Goal: Information Seeking & Learning: Learn about a topic

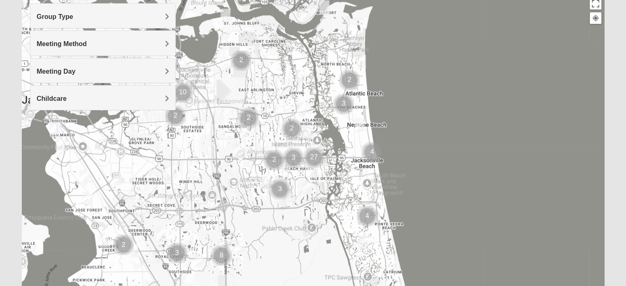
scroll to position [105, 0]
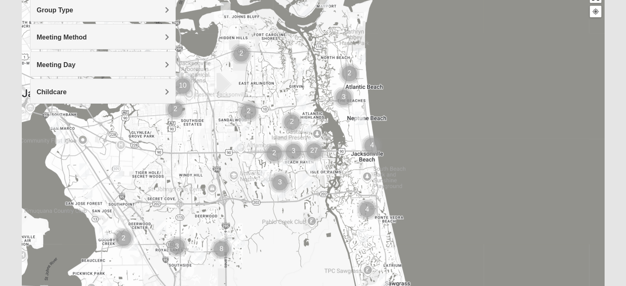
click at [374, 144] on img "Cluster of 4 groups" at bounding box center [372, 145] width 27 height 27
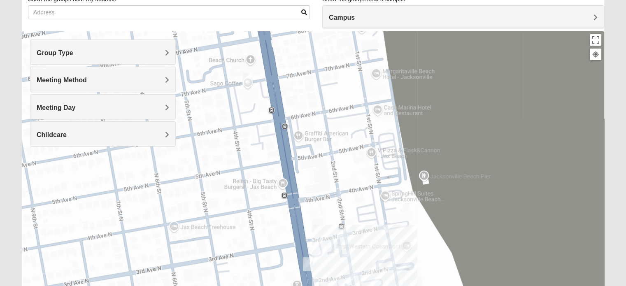
scroll to position [61, 0]
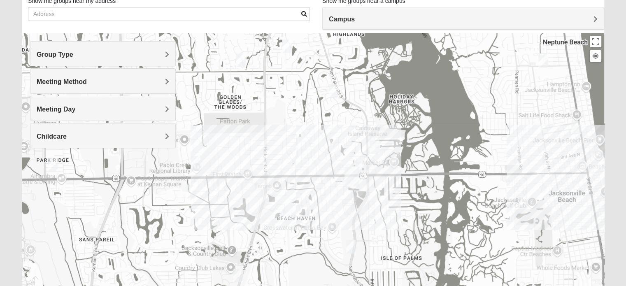
click at [371, 151] on img "Womens Hullinger 32224" at bounding box center [374, 147] width 16 height 20
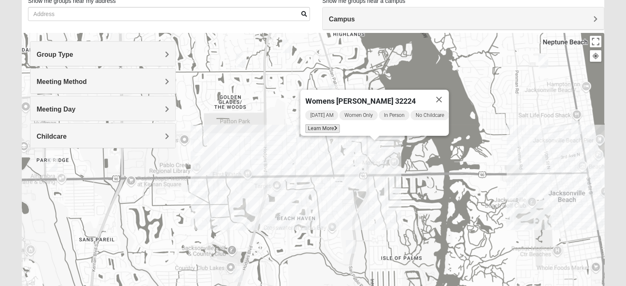
click at [334, 126] on icon at bounding box center [335, 128] width 3 height 5
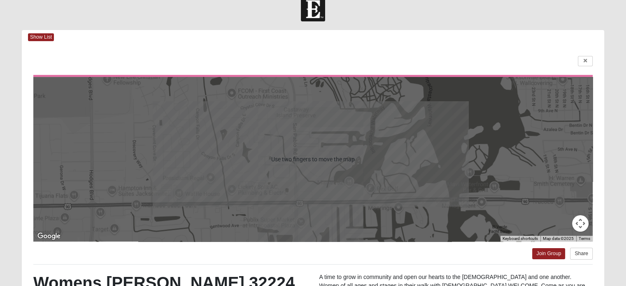
scroll to position [10, 0]
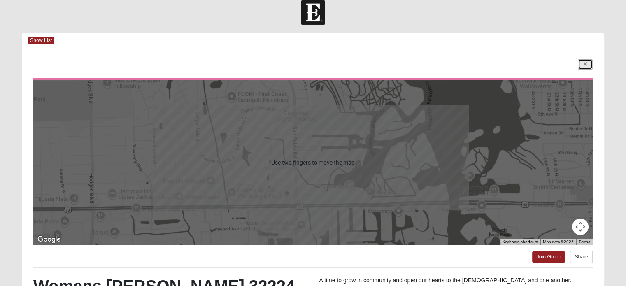
click at [585, 64] on icon at bounding box center [585, 64] width 3 height 5
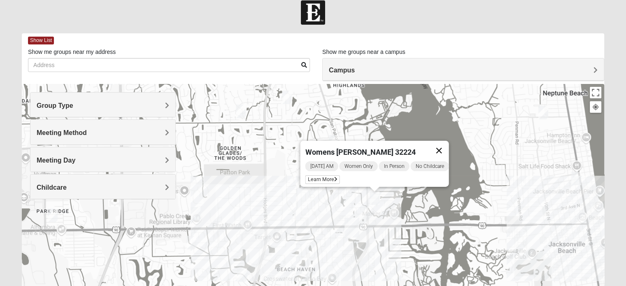
click at [444, 146] on button "Close" at bounding box center [439, 151] width 20 height 20
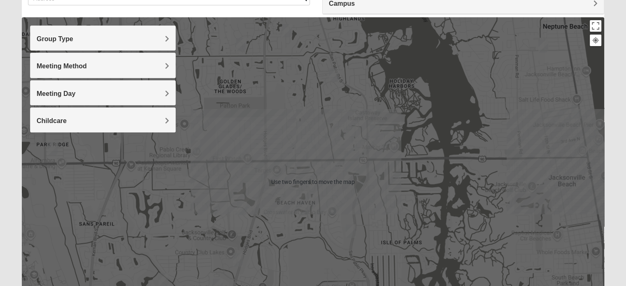
scroll to position [79, 0]
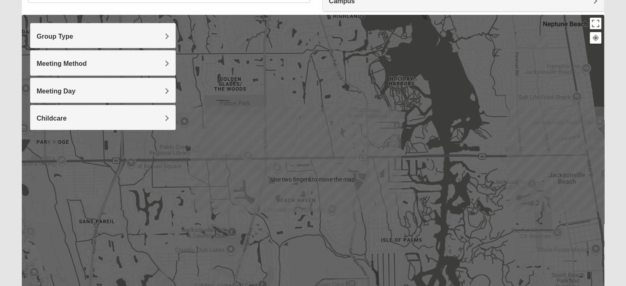
click at [270, 169] on div at bounding box center [313, 179] width 583 height 329
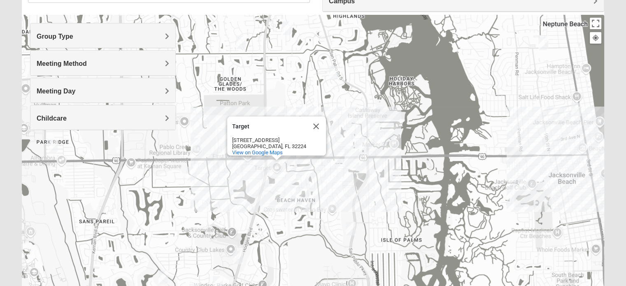
click at [275, 158] on div at bounding box center [276, 158] width 10 height 5
click at [317, 122] on button "Close" at bounding box center [316, 127] width 20 height 20
click at [277, 158] on div at bounding box center [313, 179] width 583 height 329
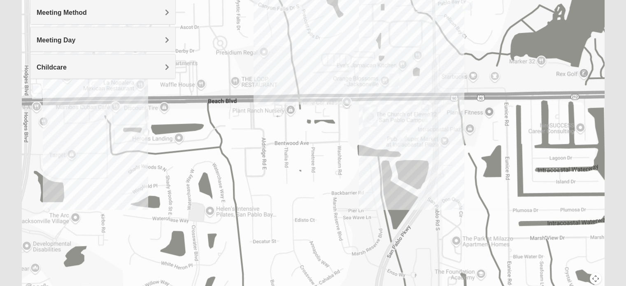
scroll to position [131, 0]
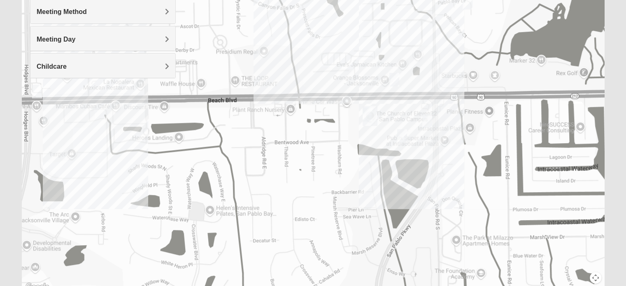
click at [431, 123] on img "On Campus Mixed Blasher 32224" at bounding box center [427, 121] width 16 height 20
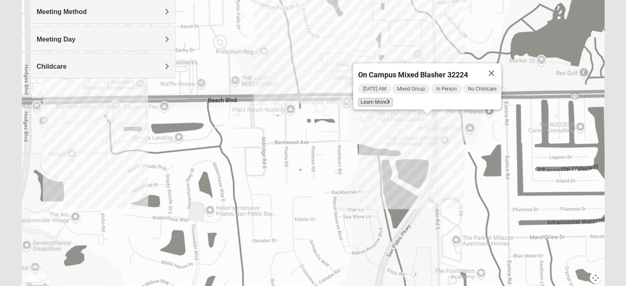
click at [387, 100] on icon at bounding box center [388, 102] width 3 height 5
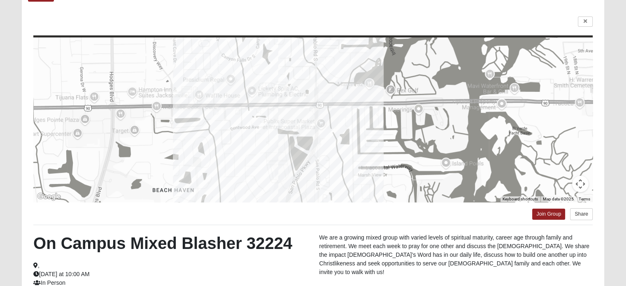
scroll to position [52, 0]
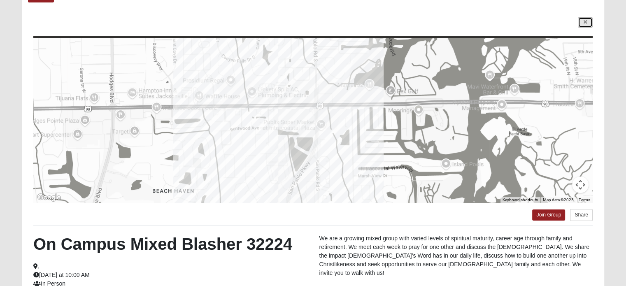
click at [585, 21] on icon at bounding box center [585, 22] width 3 height 5
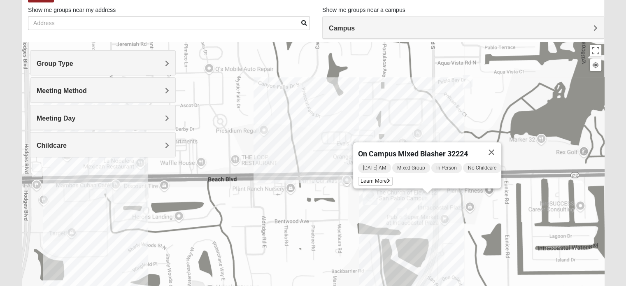
click at [371, 200] on img "San Pablo" at bounding box center [369, 195] width 21 height 26
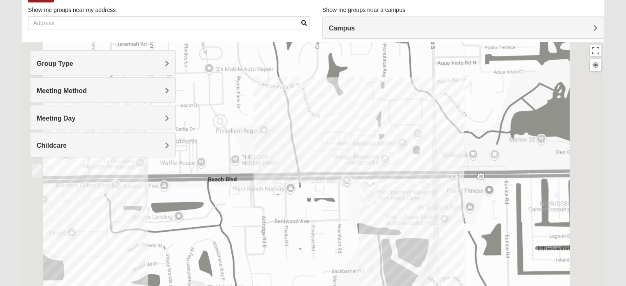
click at [373, 205] on div "[STREET_ADDRESS]" at bounding box center [373, 220] width 0 height 31
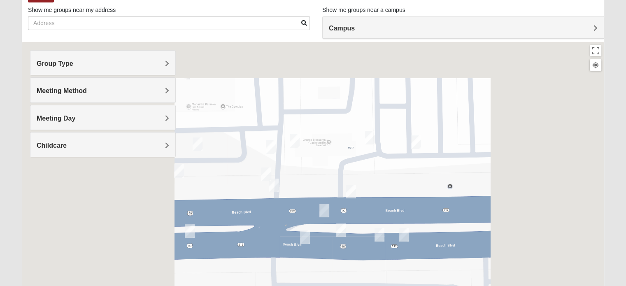
click at [345, 229] on img "On Campus Mixed Long 32250" at bounding box center [341, 230] width 16 height 20
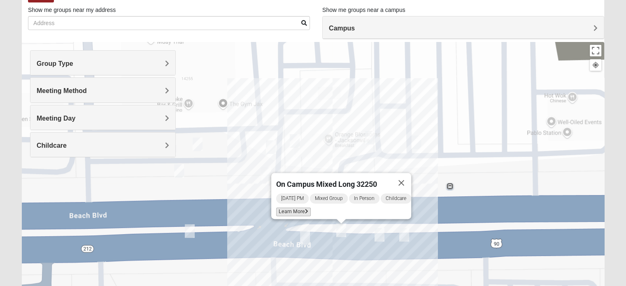
click at [305, 209] on icon at bounding box center [306, 211] width 3 height 5
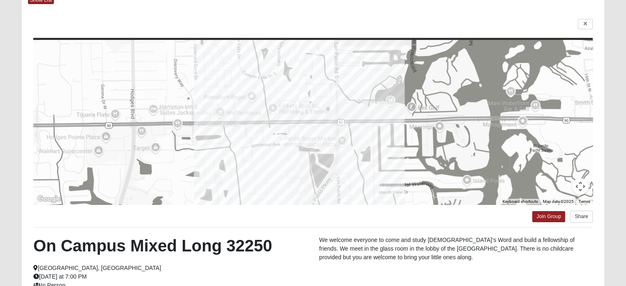
scroll to position [50, 0]
click at [585, 24] on icon at bounding box center [585, 24] width 3 height 5
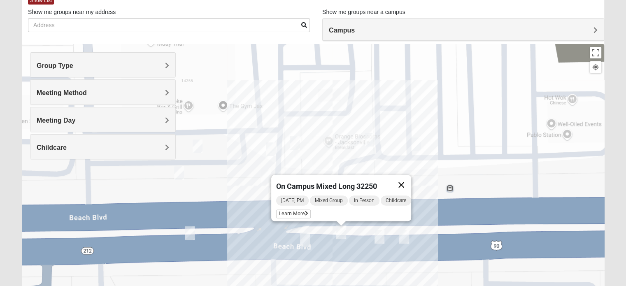
click at [405, 185] on button "Close" at bounding box center [401, 185] width 20 height 20
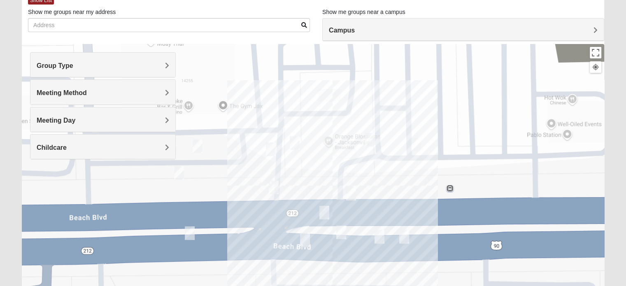
click at [407, 239] on img "Mixed Salas 32250" at bounding box center [404, 237] width 16 height 20
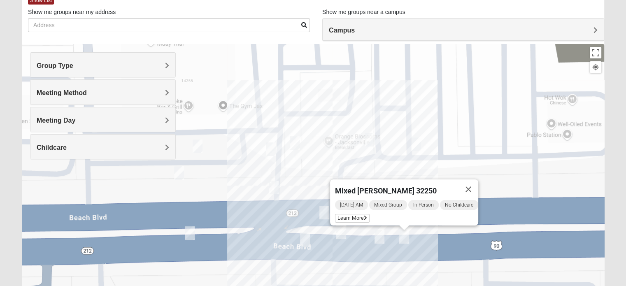
click at [194, 239] on img "On Campus Mixed Salazar 32250" at bounding box center [190, 233] width 16 height 20
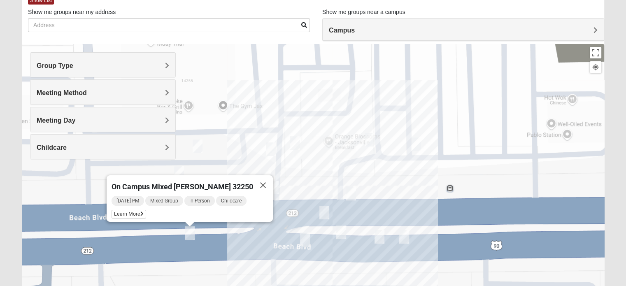
click at [403, 240] on img "Mixed Salas 32250" at bounding box center [404, 237] width 16 height 20
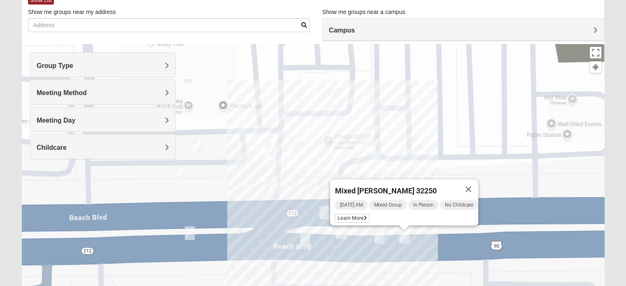
click at [183, 238] on img "On Campus Mixed Salazar 32250" at bounding box center [190, 233] width 16 height 20
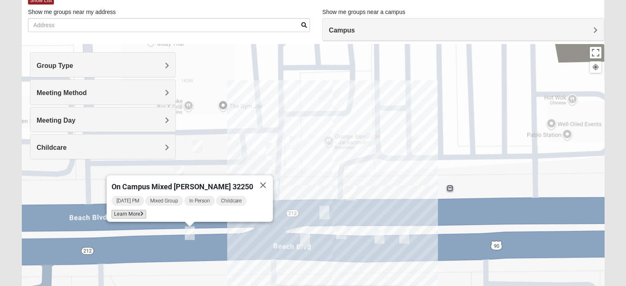
click at [142, 212] on span "Learn More" at bounding box center [129, 214] width 35 height 9
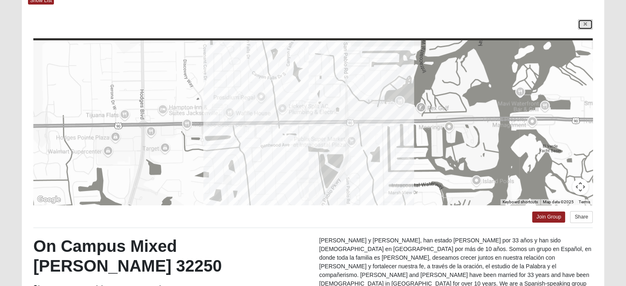
click at [585, 24] on icon at bounding box center [585, 24] width 3 height 5
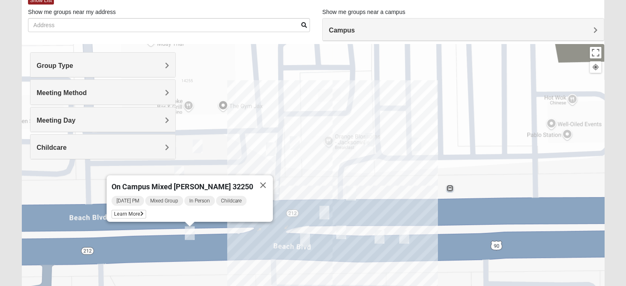
click at [400, 238] on img "Mixed Salas 32250" at bounding box center [404, 237] width 16 height 20
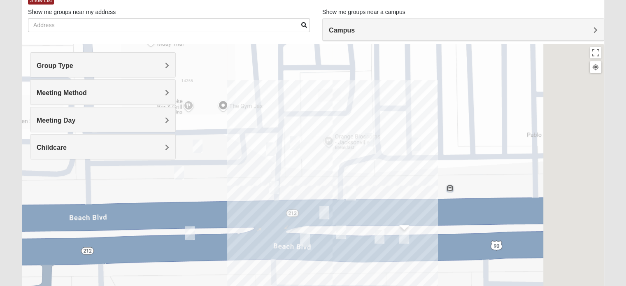
click at [405, 240] on img "Mixed Salas 32250" at bounding box center [404, 237] width 16 height 20
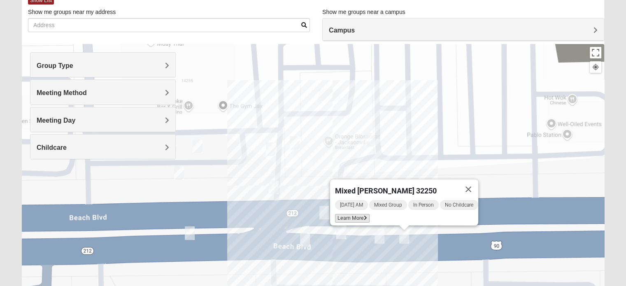
click at [351, 214] on span "Learn More" at bounding box center [352, 218] width 35 height 9
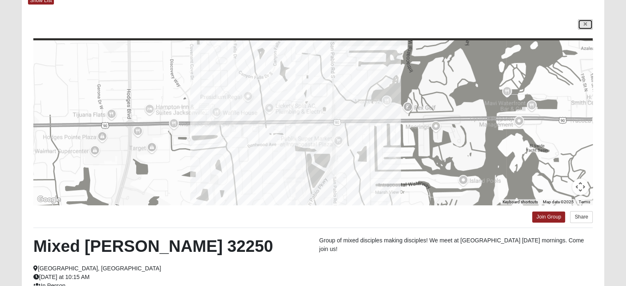
click at [585, 24] on icon at bounding box center [585, 24] width 3 height 5
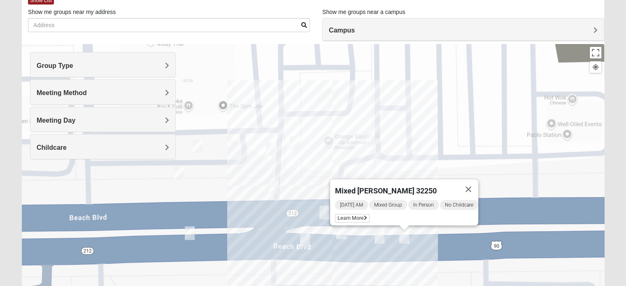
click at [200, 142] on img "On Campus Mixed Smith 32250" at bounding box center [197, 146] width 16 height 20
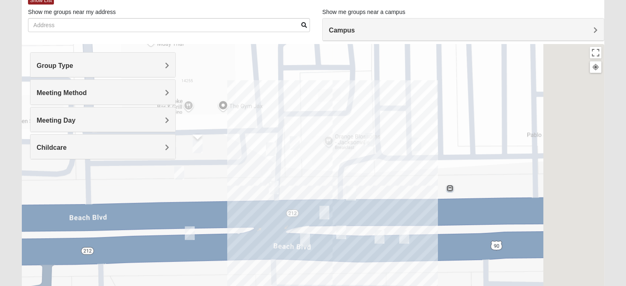
click at [197, 151] on img "On Campus Mixed Smith 32250" at bounding box center [197, 146] width 16 height 20
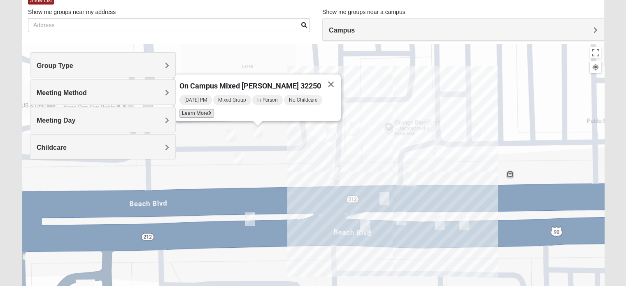
click at [207, 111] on span "Learn More" at bounding box center [196, 113] width 35 height 9
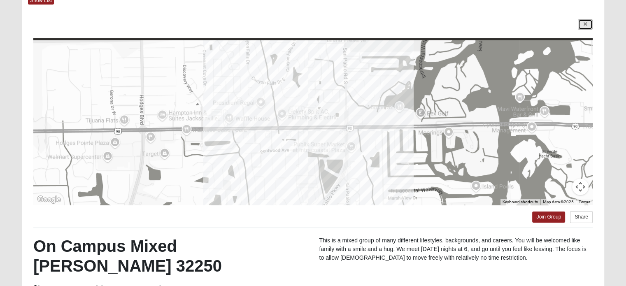
click at [585, 24] on icon at bounding box center [585, 24] width 3 height 5
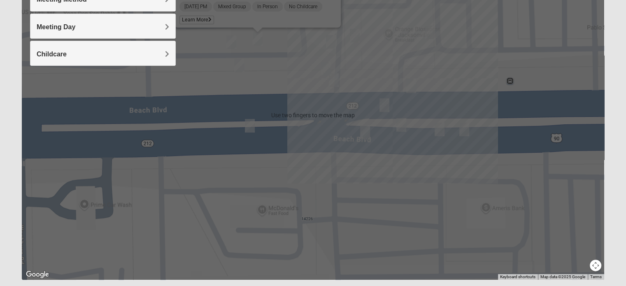
scroll to position [144, 0]
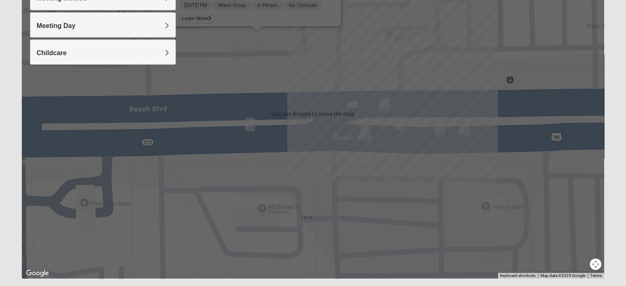
click at [384, 106] on img "On Campus Womens Smith 32250" at bounding box center [384, 104] width 16 height 20
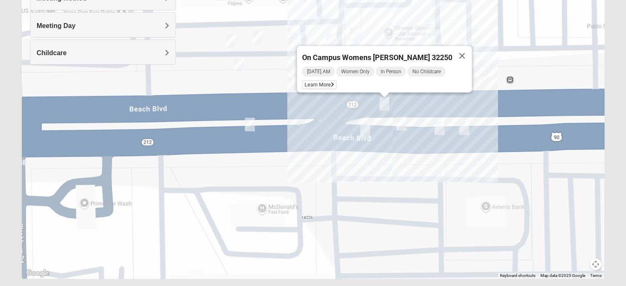
click at [478, 40] on img "On Campus Womens Holt 32250" at bounding box center [476, 36] width 16 height 20
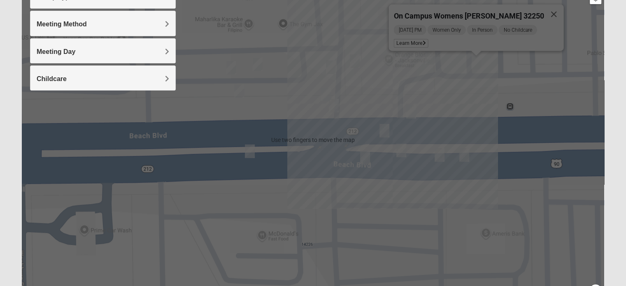
scroll to position [117, 0]
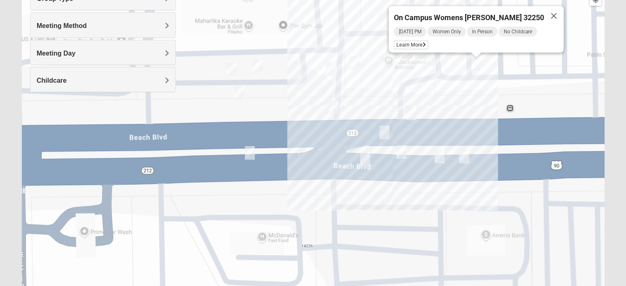
click at [434, 61] on img "Womens Wade 32250" at bounding box center [430, 59] width 16 height 20
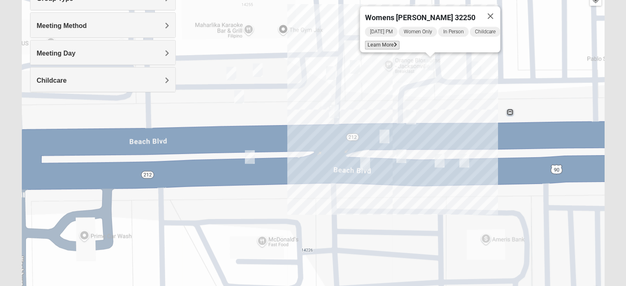
click at [384, 41] on span "Learn More" at bounding box center [382, 45] width 35 height 9
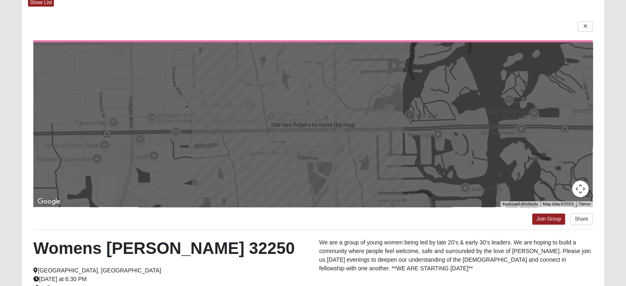
scroll to position [36, 0]
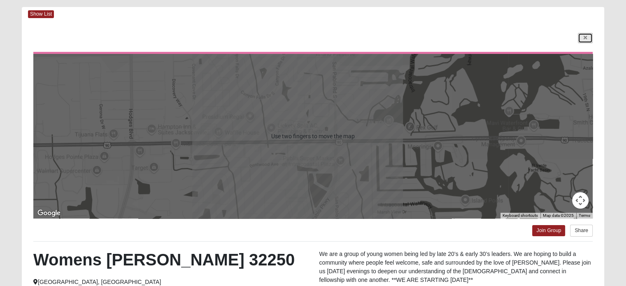
click at [585, 37] on icon at bounding box center [585, 37] width 3 height 5
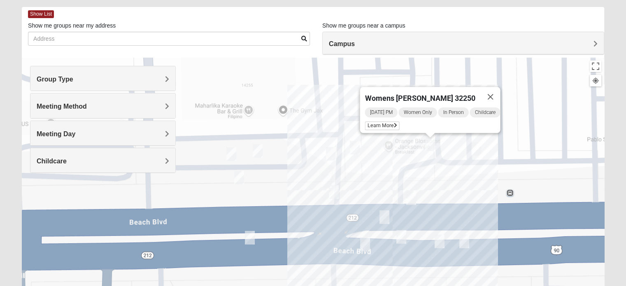
click at [478, 155] on img "On Campus Womens Holt 32250" at bounding box center [476, 149] width 16 height 20
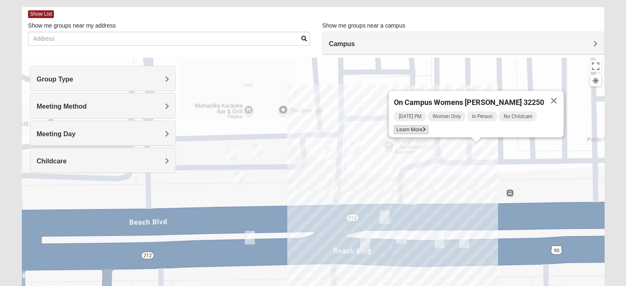
click at [426, 127] on span "Learn More" at bounding box center [411, 130] width 35 height 9
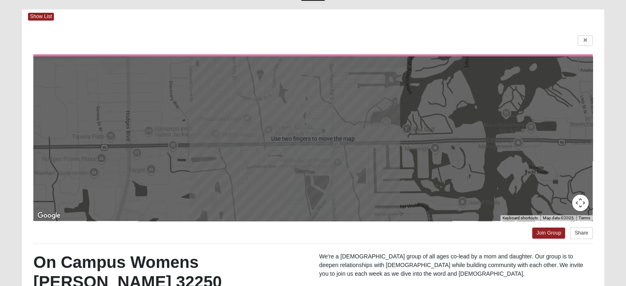
scroll to position [33, 0]
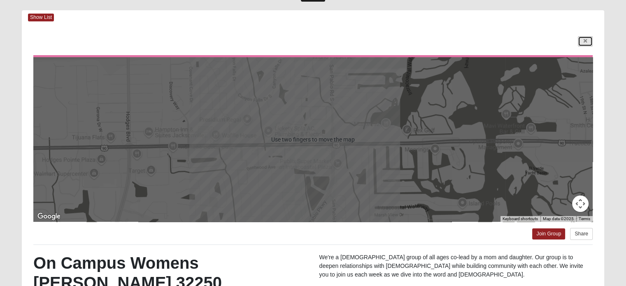
click at [585, 43] on icon at bounding box center [585, 41] width 3 height 5
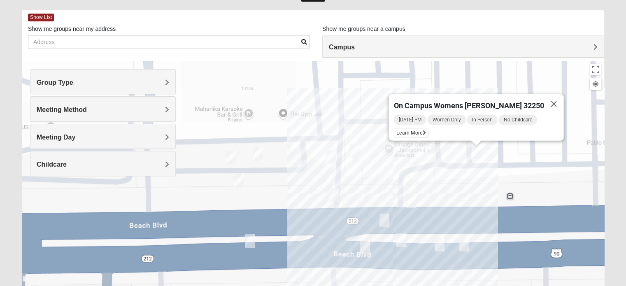
click at [238, 176] on img "On Campus Womens Jollow/Tramazzo 32250" at bounding box center [239, 181] width 16 height 20
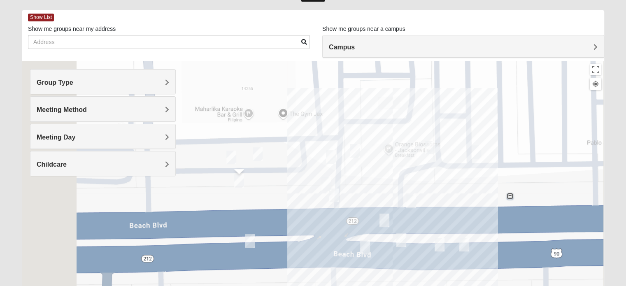
click at [243, 182] on img "On Campus Womens Jollow/Tramazzo 32250" at bounding box center [239, 181] width 16 height 20
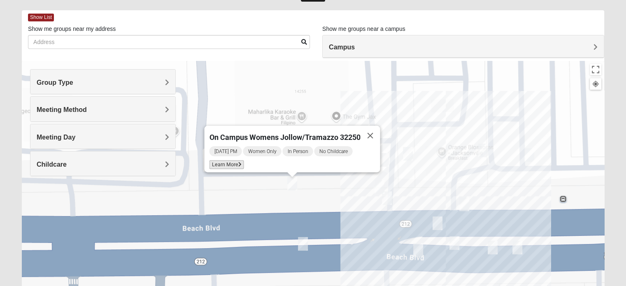
click at [230, 161] on span "Learn More" at bounding box center [226, 165] width 35 height 9
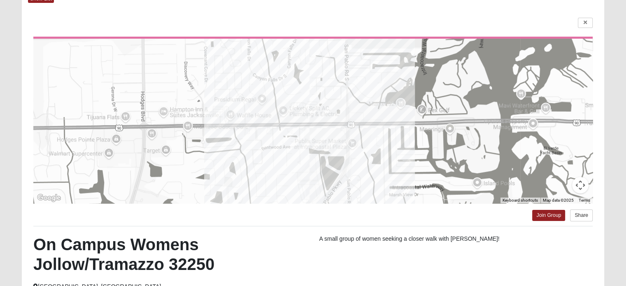
scroll to position [46, 0]
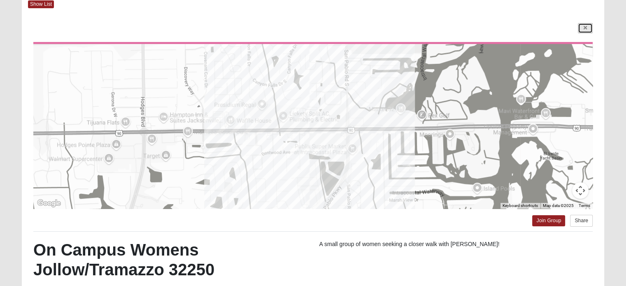
click at [585, 28] on icon at bounding box center [585, 28] width 3 height 5
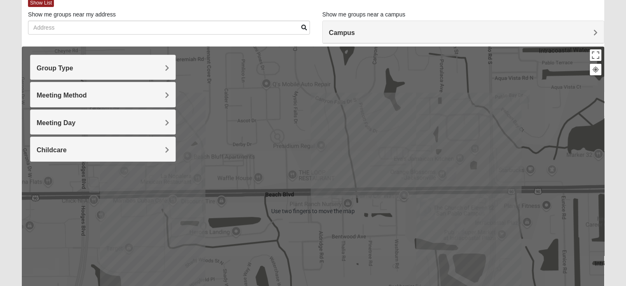
scroll to position [48, 0]
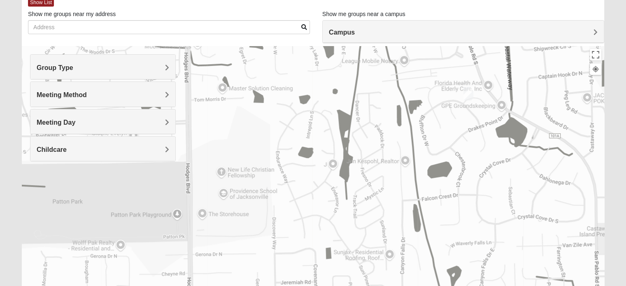
click at [0, 174] on form "Log In Find A Group Error Show List Loading Groups" at bounding box center [313, 184] width 626 height 443
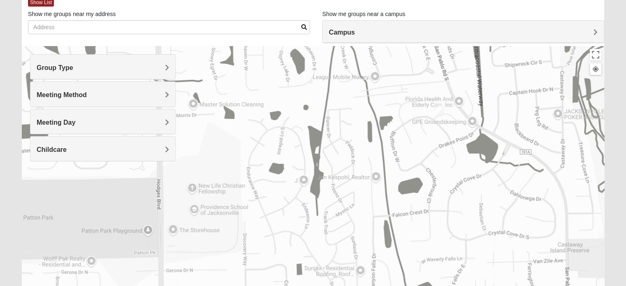
click at [132, 152] on h4 "Childcare" at bounding box center [103, 150] width 133 height 8
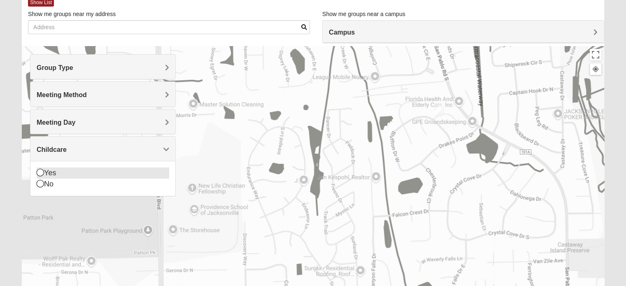
click at [44, 171] on div "Yes" at bounding box center [103, 173] width 133 height 11
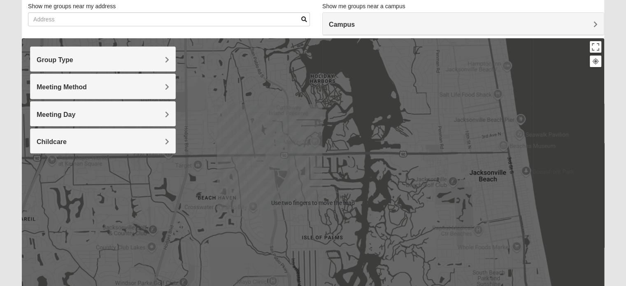
scroll to position [60, 0]
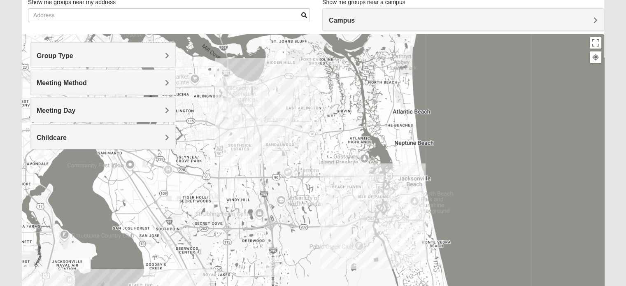
click at [352, 209] on img "Mens Schell 32224" at bounding box center [355, 205] width 16 height 20
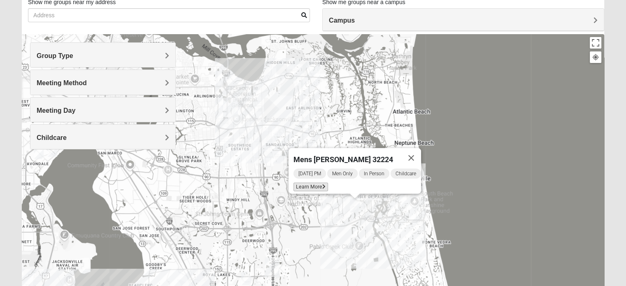
click at [314, 183] on span "Learn More" at bounding box center [311, 187] width 35 height 9
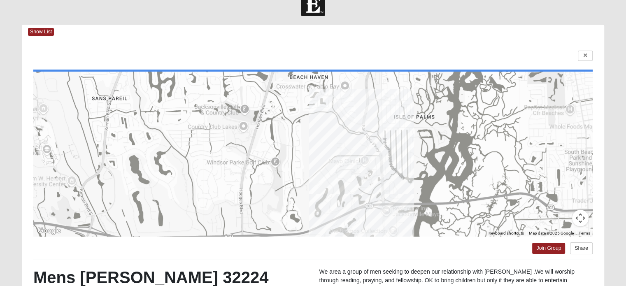
scroll to position [13, 0]
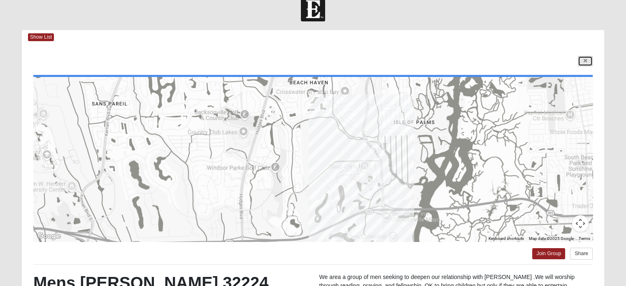
click at [584, 63] on icon at bounding box center [585, 60] width 3 height 5
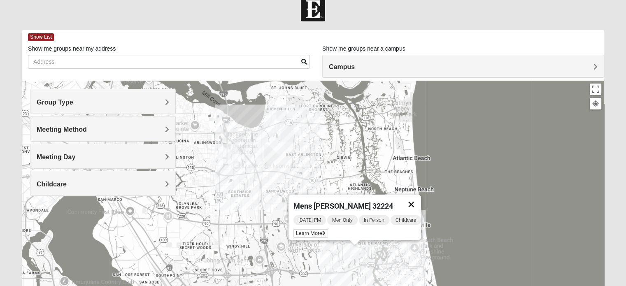
click at [412, 198] on button "Close" at bounding box center [411, 205] width 20 height 20
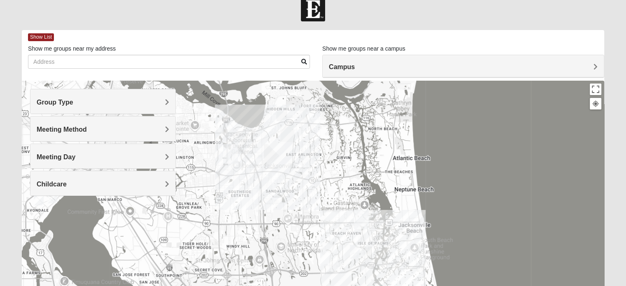
click at [130, 188] on div "Childcare" at bounding box center [102, 183] width 145 height 24
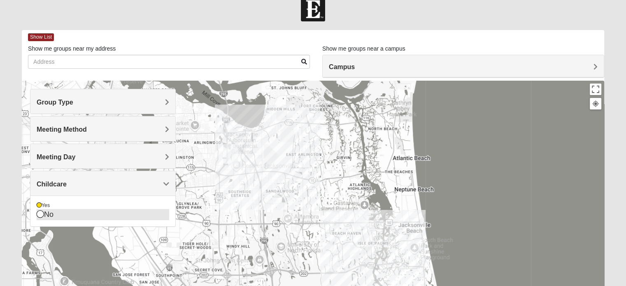
click at [45, 216] on div "No" at bounding box center [103, 214] width 133 height 11
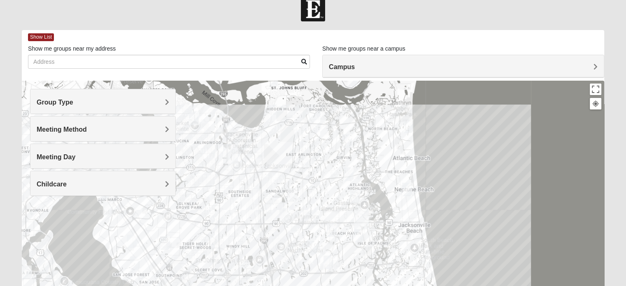
click at [145, 100] on h4 "Group Type" at bounding box center [103, 102] width 133 height 8
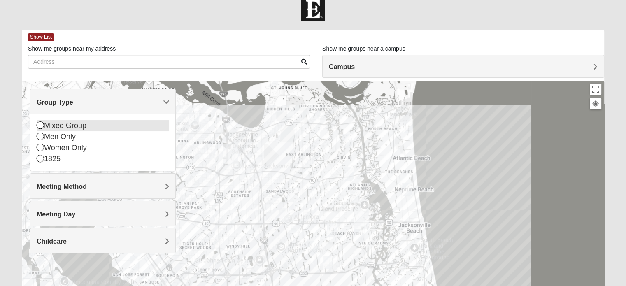
click at [42, 128] on icon at bounding box center [40, 124] width 7 height 7
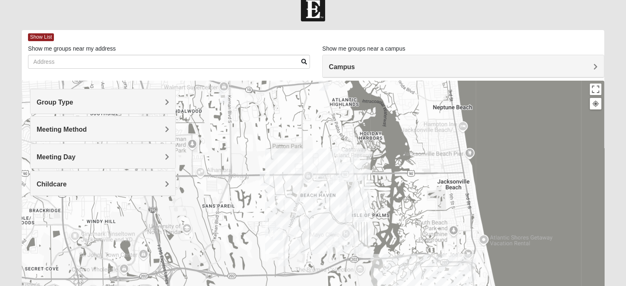
click at [348, 209] on img "Mixed Irish 32224" at bounding box center [344, 206] width 16 height 20
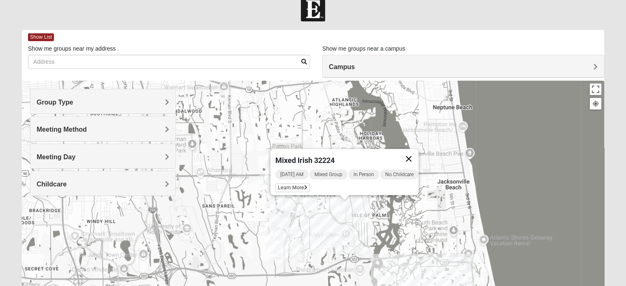
click at [413, 157] on button "Close" at bounding box center [409, 159] width 20 height 20
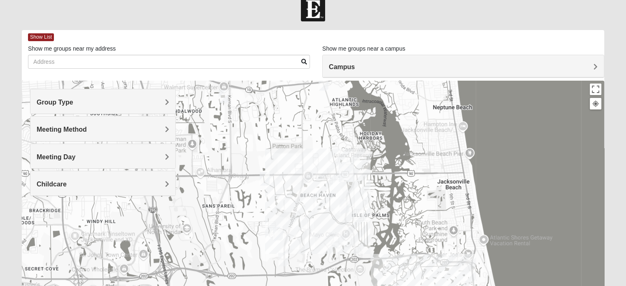
click at [145, 153] on h4 "Meeting Day" at bounding box center [103, 157] width 133 height 8
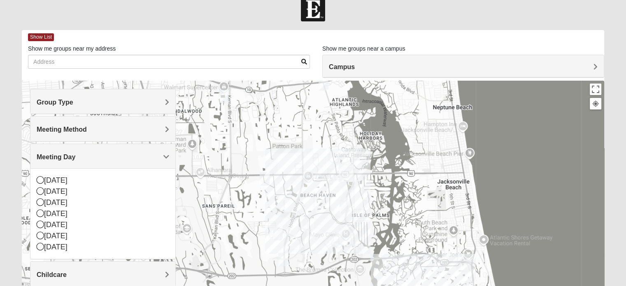
click at [161, 135] on div "Meeting Method" at bounding box center [102, 129] width 145 height 24
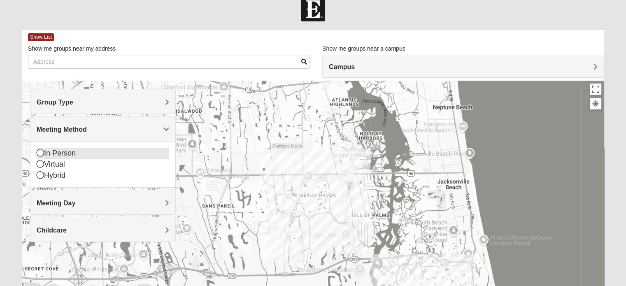
click at [42, 151] on icon at bounding box center [40, 152] width 7 height 7
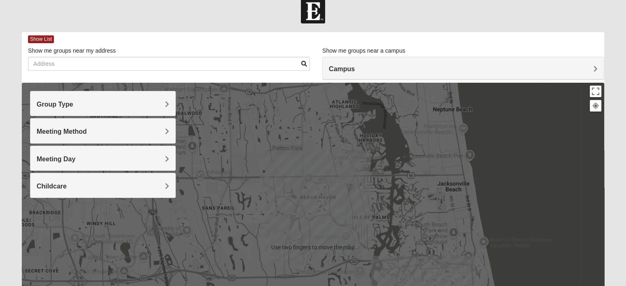
scroll to position [8, 0]
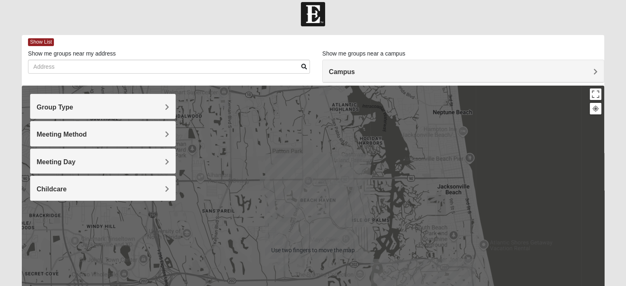
click at [151, 190] on h4 "Childcare" at bounding box center [103, 189] width 133 height 8
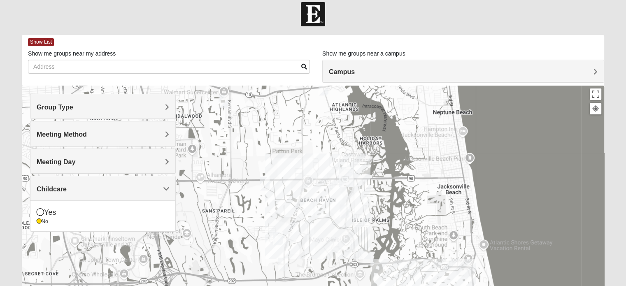
click at [158, 165] on h4 "Meeting Day" at bounding box center [103, 162] width 133 height 8
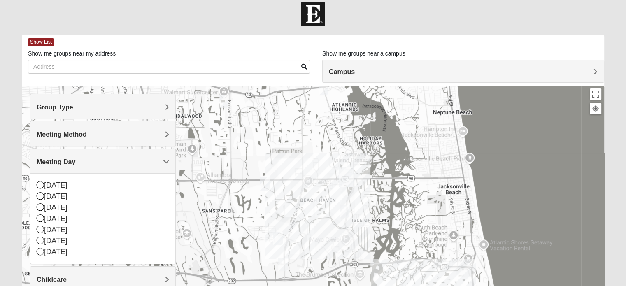
click at [163, 158] on h4 "Meeting Day" at bounding box center [103, 162] width 133 height 8
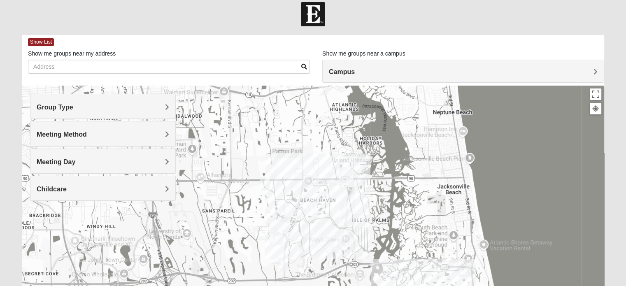
click at [160, 111] on div "Group Type" at bounding box center [102, 106] width 145 height 24
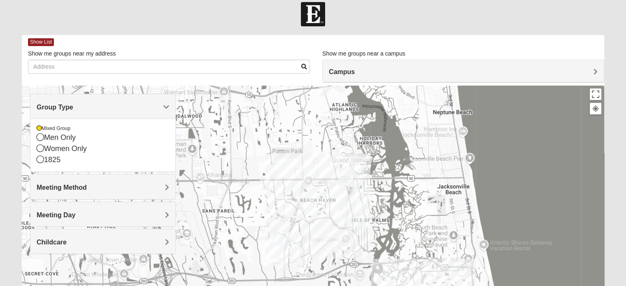
click at [160, 111] on div "Group Type" at bounding box center [102, 106] width 145 height 24
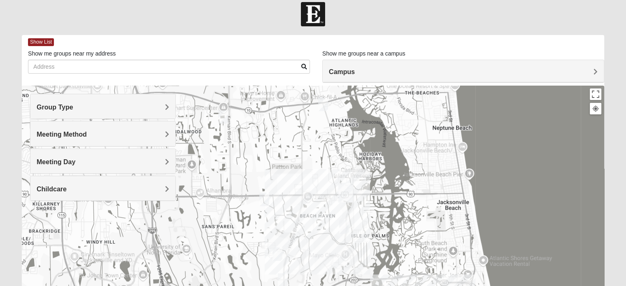
click at [322, 105] on img "Mixed Luehring 32224" at bounding box center [323, 104] width 16 height 20
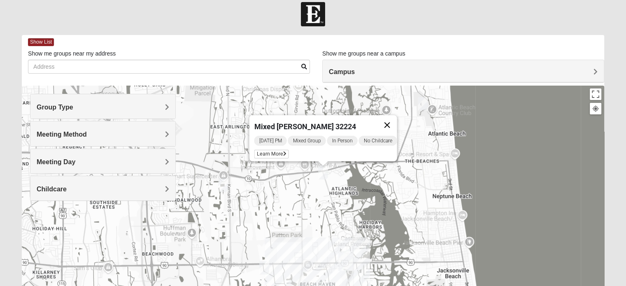
click at [388, 124] on button "Close" at bounding box center [387, 125] width 20 height 20
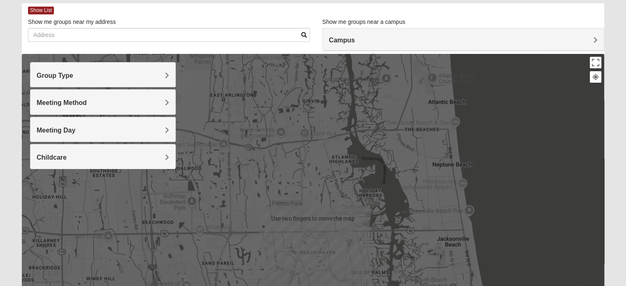
scroll to position [42, 0]
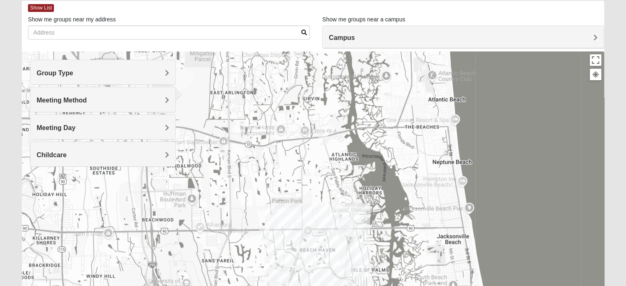
click at [222, 151] on img "Mixed Maytum 32224" at bounding box center [223, 151] width 16 height 20
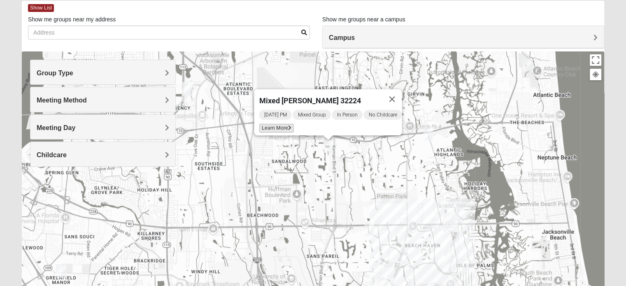
click at [277, 125] on span "Learn More" at bounding box center [276, 128] width 35 height 9
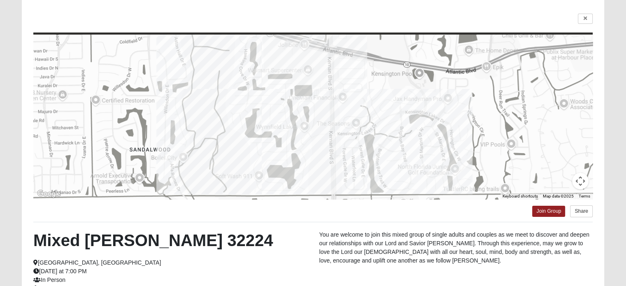
scroll to position [49, 0]
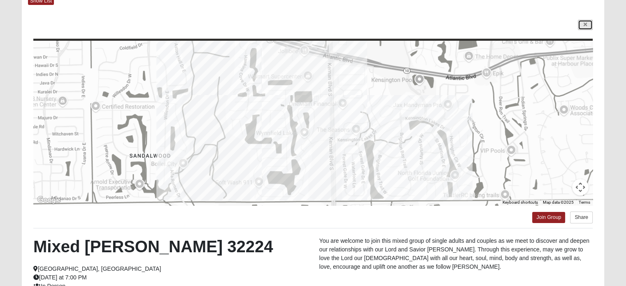
click at [585, 25] on icon at bounding box center [585, 24] width 3 height 5
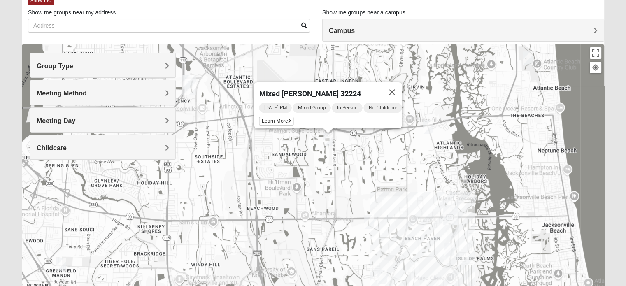
click at [364, 221] on img "Mixed Russ/Shamblin 32244" at bounding box center [369, 222] width 16 height 20
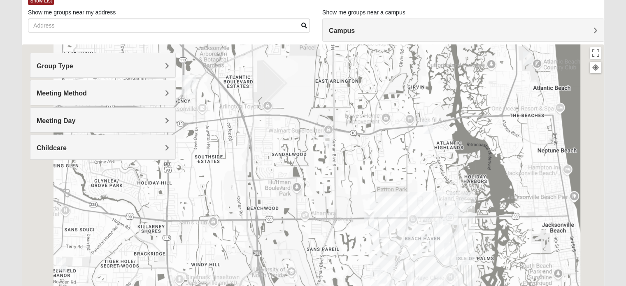
click at [374, 224] on img "Mixed Russ/Shamblin 32244" at bounding box center [369, 222] width 16 height 20
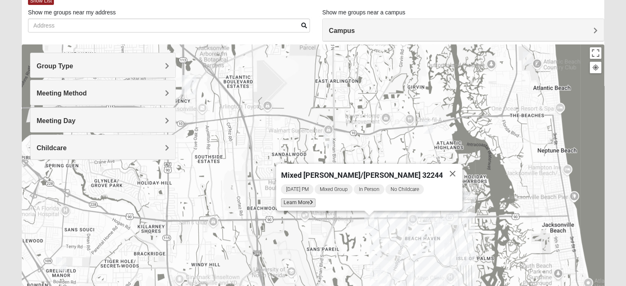
click at [315, 199] on span "Learn More" at bounding box center [298, 202] width 35 height 9
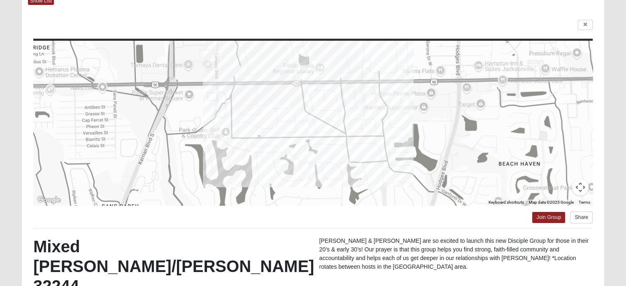
click at [587, 43] on div at bounding box center [312, 123] width 559 height 165
click at [585, 23] on icon at bounding box center [585, 24] width 3 height 5
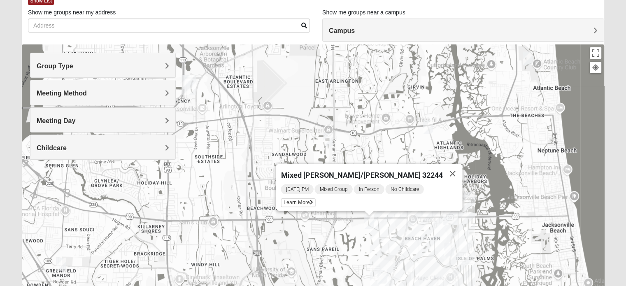
click at [383, 270] on img "Mixed Slack 32224" at bounding box center [382, 277] width 16 height 20
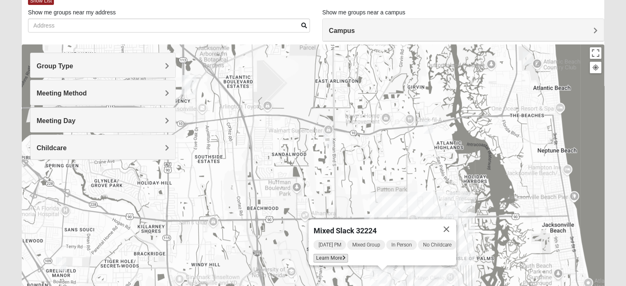
click at [335, 254] on span "Learn More" at bounding box center [330, 258] width 35 height 9
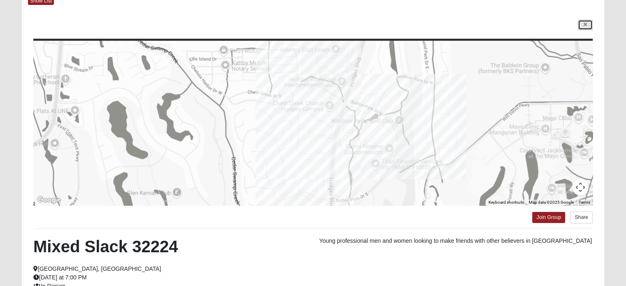
click at [585, 25] on icon at bounding box center [585, 24] width 3 height 5
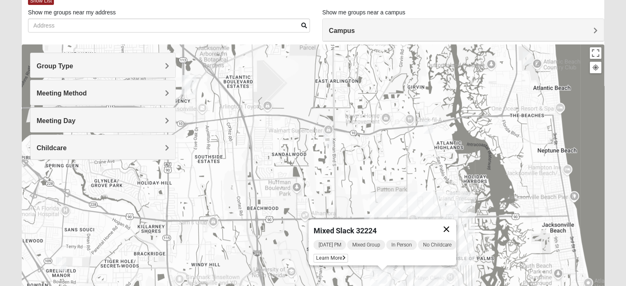
click at [446, 227] on button "Close" at bounding box center [446, 229] width 20 height 20
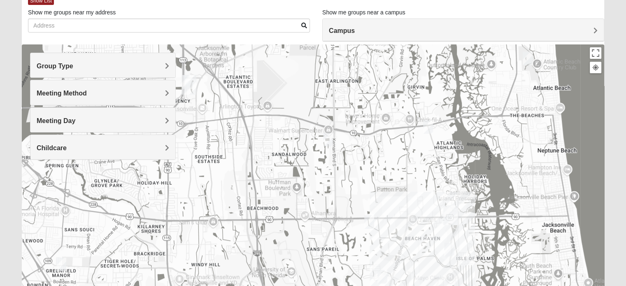
click at [450, 247] on img "Mixed Irish 32224" at bounding box center [449, 250] width 16 height 20
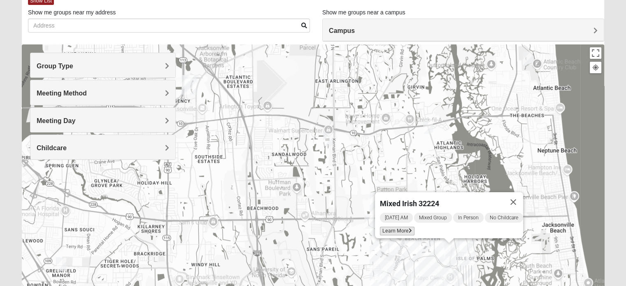
click at [401, 227] on span "Learn More" at bounding box center [397, 231] width 35 height 9
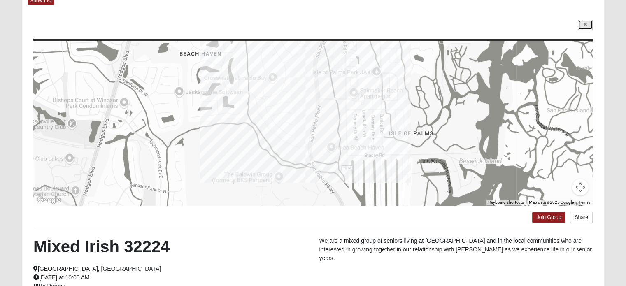
click at [585, 25] on icon at bounding box center [585, 24] width 3 height 5
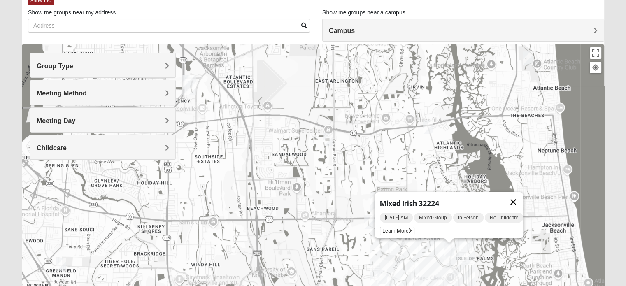
click at [518, 194] on button "Close" at bounding box center [513, 202] width 20 height 20
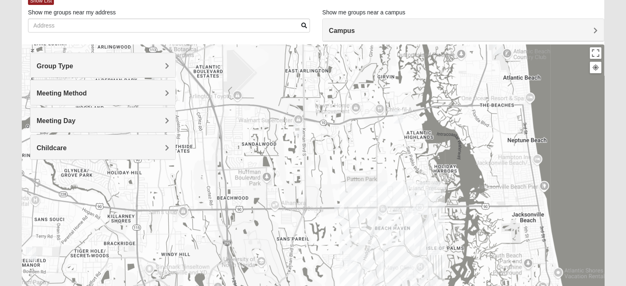
click at [400, 119] on img "Mixed Luehring 32224" at bounding box center [398, 117] width 16 height 20
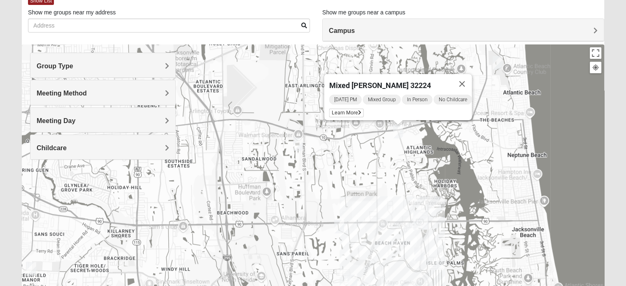
click at [300, 144] on img "Mixed Maytum 32224" at bounding box center [298, 144] width 16 height 20
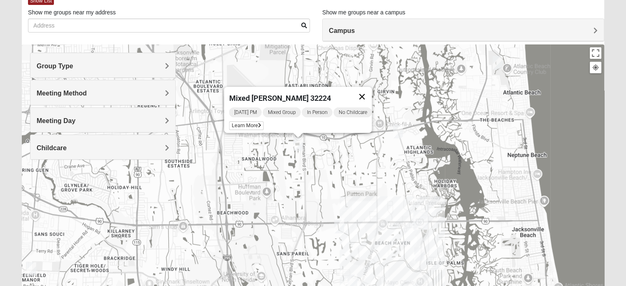
click at [371, 93] on button "Close" at bounding box center [362, 97] width 20 height 20
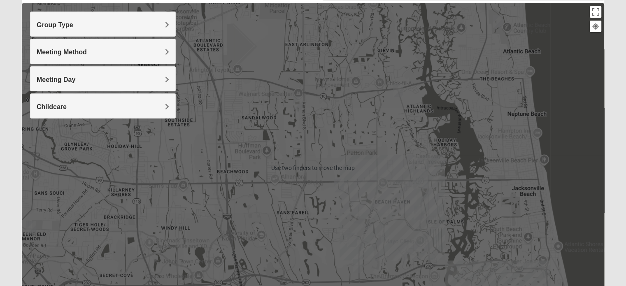
scroll to position [94, 0]
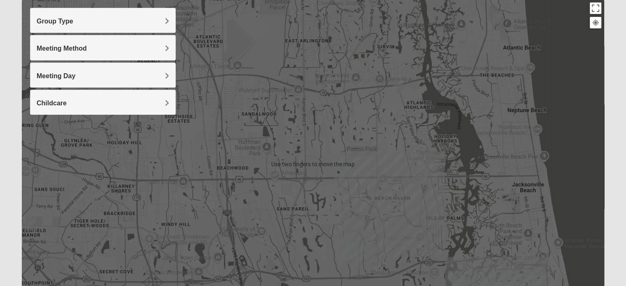
click at [420, 176] on img "San Pablo" at bounding box center [420, 175] width 21 height 26
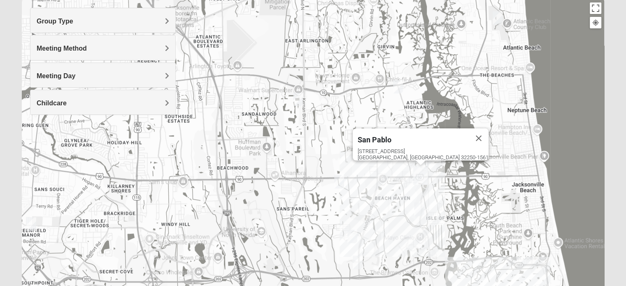
click at [420, 176] on img "San Pablo" at bounding box center [420, 175] width 21 height 26
click at [469, 133] on button "Close" at bounding box center [479, 138] width 20 height 20
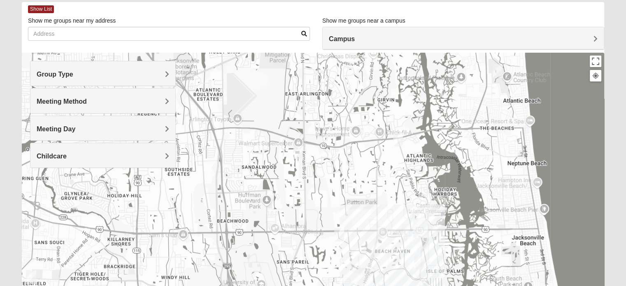
scroll to position [42, 0]
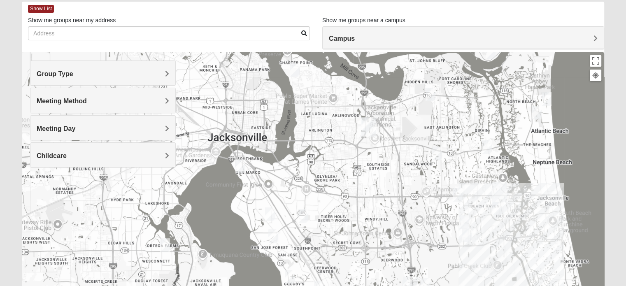
click at [551, 252] on div at bounding box center [313, 216] width 583 height 329
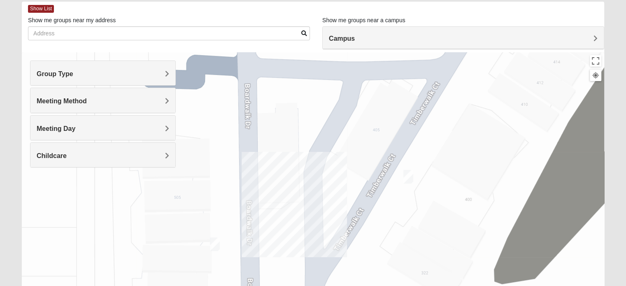
click at [410, 179] on img "Mixed Grooms 32082" at bounding box center [408, 177] width 16 height 20
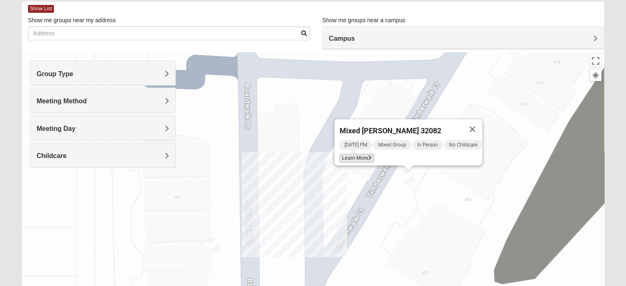
click at [362, 154] on span "Learn More" at bounding box center [356, 158] width 35 height 9
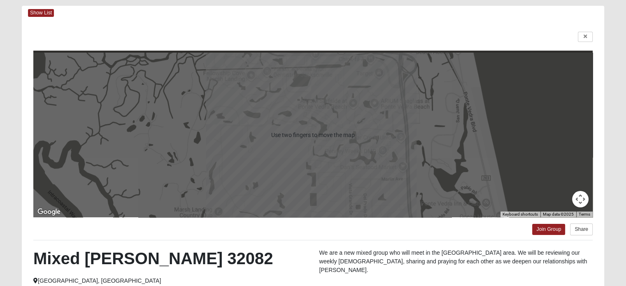
scroll to position [27, 0]
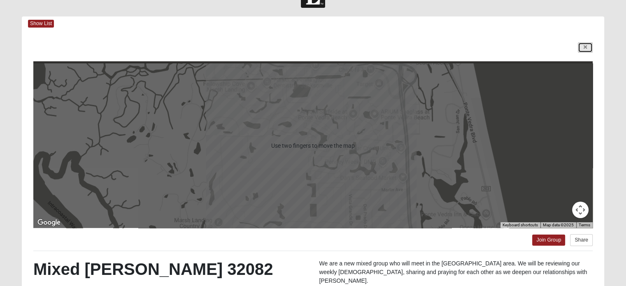
click at [585, 47] on icon at bounding box center [585, 47] width 3 height 5
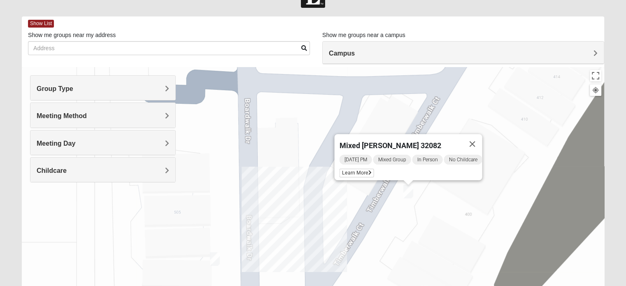
click at [212, 253] on img "Mixed Hays 32082" at bounding box center [215, 259] width 16 height 20
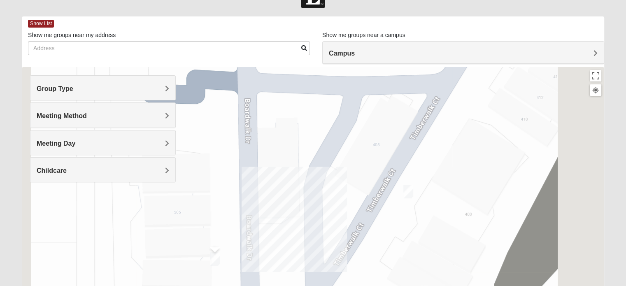
click at [211, 263] on img "Mixed Hays 32082" at bounding box center [215, 259] width 16 height 20
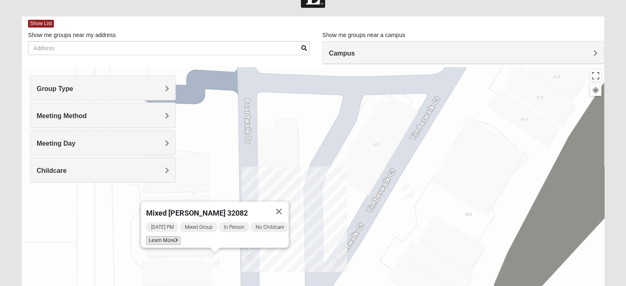
click at [164, 236] on span "Learn More" at bounding box center [163, 240] width 35 height 9
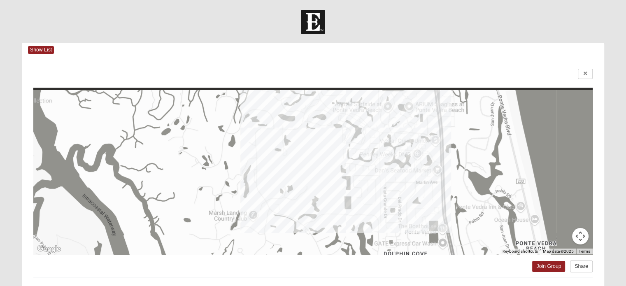
scroll to position [0, 0]
click at [585, 75] on icon at bounding box center [585, 74] width 3 height 5
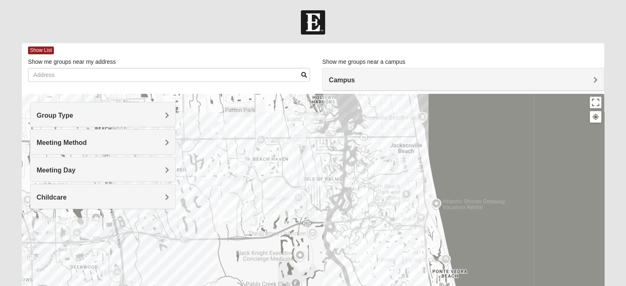
click at [415, 135] on div at bounding box center [313, 258] width 583 height 329
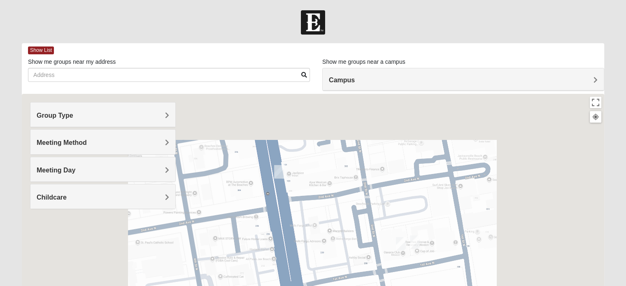
click at [401, 248] on img "Womens Sparkman/Flautt 32250" at bounding box center [401, 244] width 16 height 20
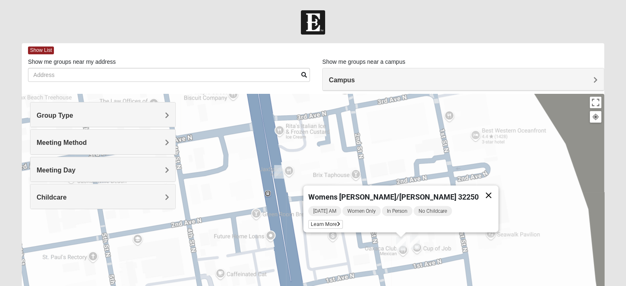
click at [479, 194] on button "Close" at bounding box center [489, 196] width 20 height 20
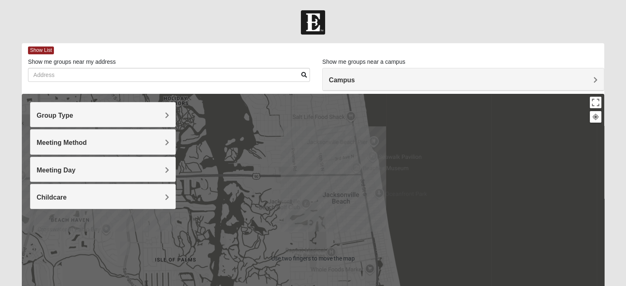
scroll to position [3, 0]
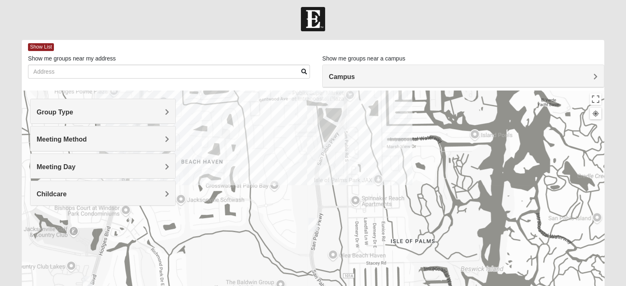
click at [315, 228] on img "Mixed Irish 32224" at bounding box center [313, 224] width 16 height 20
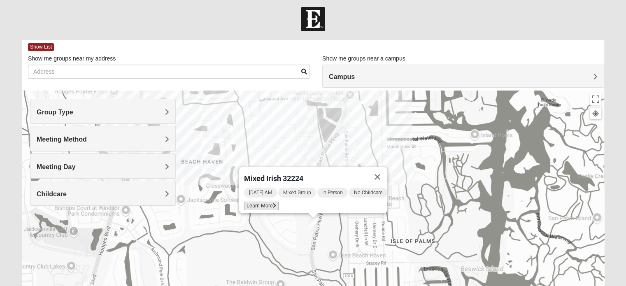
click at [273, 203] on icon at bounding box center [274, 205] width 3 height 5
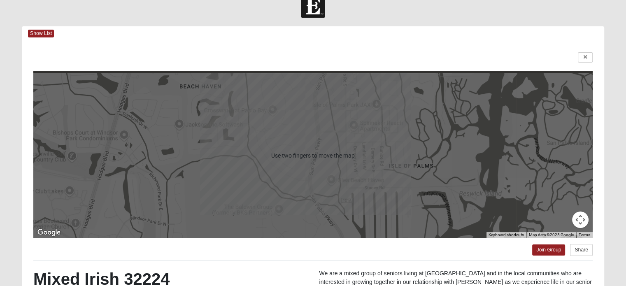
scroll to position [16, 0]
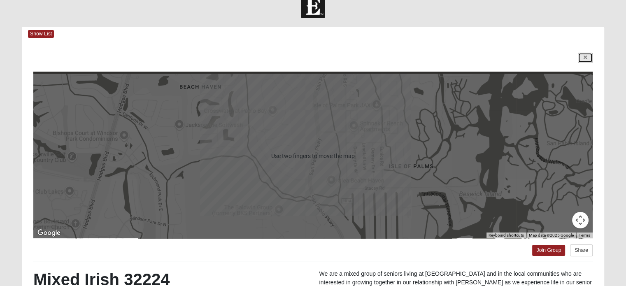
click at [585, 57] on icon at bounding box center [585, 57] width 3 height 5
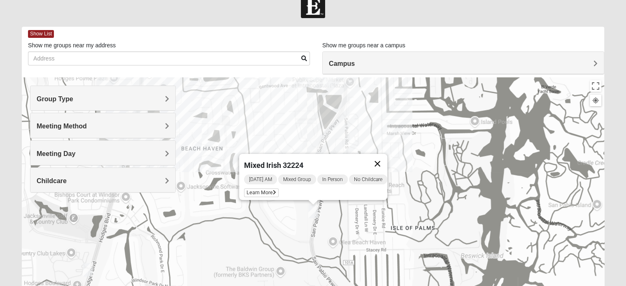
click at [387, 157] on button "Close" at bounding box center [378, 164] width 20 height 20
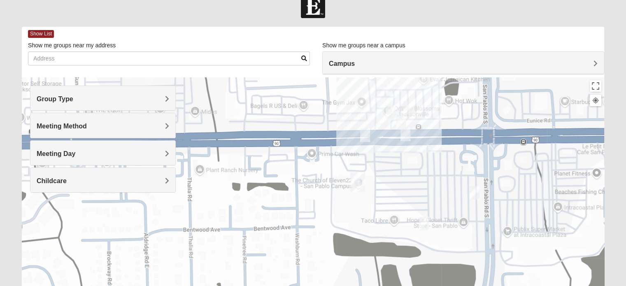
click at [476, 193] on img "On Campus Mixed Blasher 32224" at bounding box center [474, 193] width 16 height 20
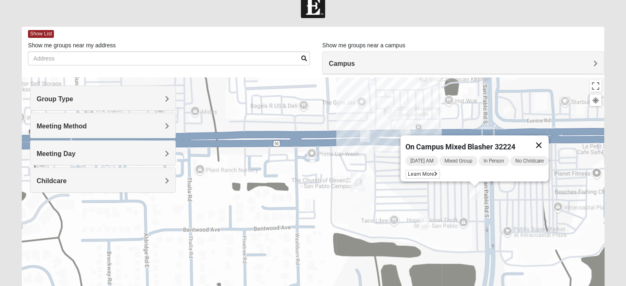
click at [549, 140] on button "Close" at bounding box center [539, 145] width 20 height 20
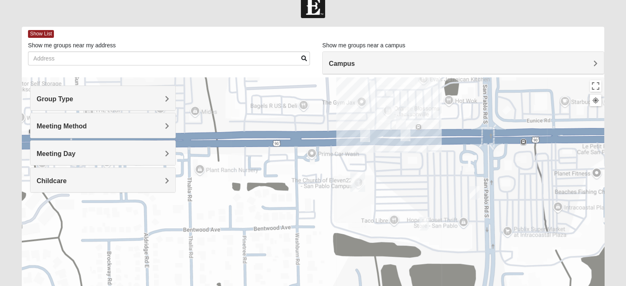
click at [403, 133] on img "Mixed Salas 32250" at bounding box center [405, 134] width 16 height 20
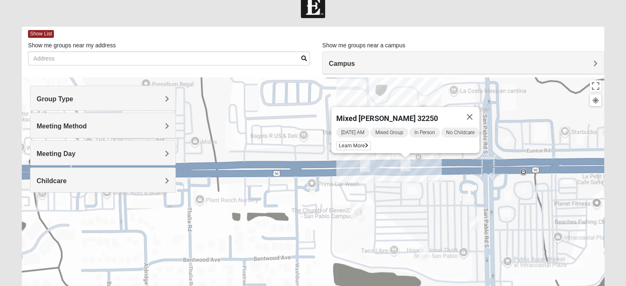
click at [474, 115] on button "Close" at bounding box center [470, 117] width 20 height 20
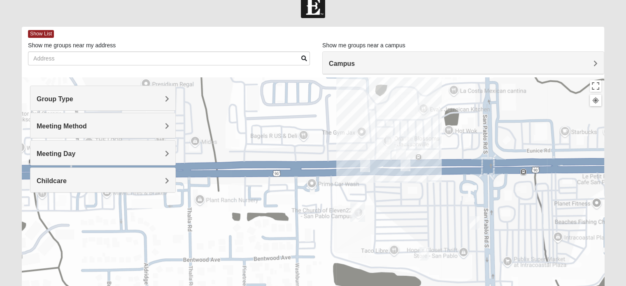
click at [383, 167] on div "To navigate, press the arrow keys." at bounding box center [313, 241] width 583 height 329
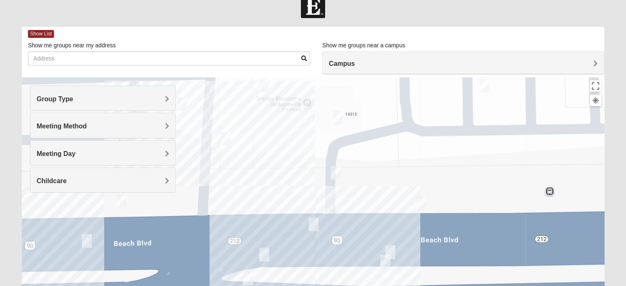
click at [391, 251] on img "On Campus Mixed Salazar 32250" at bounding box center [390, 252] width 16 height 20
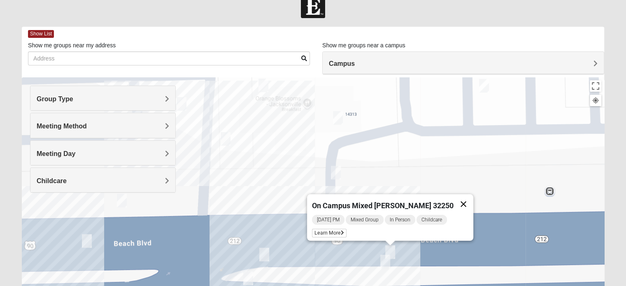
click at [457, 203] on button "Close" at bounding box center [464, 204] width 20 height 20
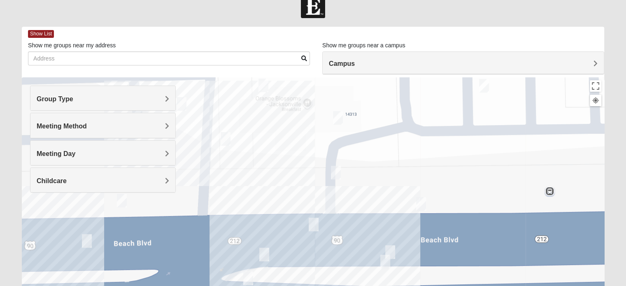
click at [335, 120] on img "On Campus Mixed Smith 32250" at bounding box center [338, 118] width 16 height 20
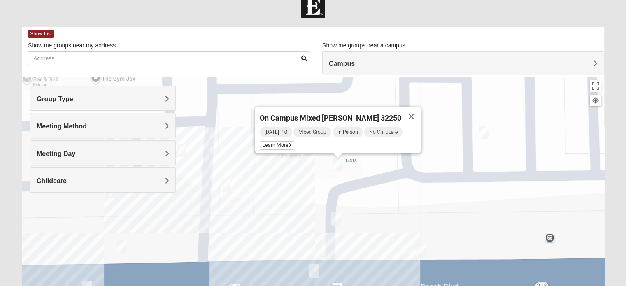
click at [186, 153] on img "On Campus Mixed Vito 32233" at bounding box center [181, 150] width 16 height 20
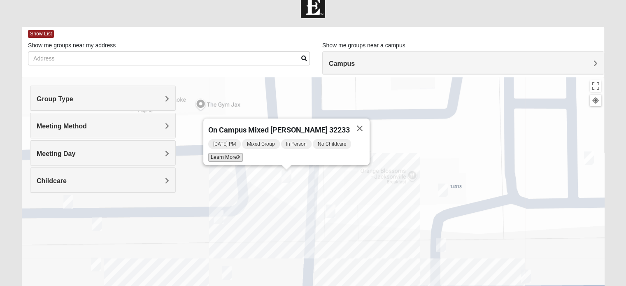
click at [231, 153] on span "Learn More" at bounding box center [225, 157] width 35 height 9
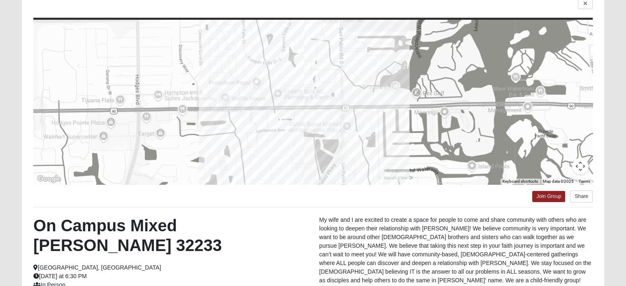
scroll to position [70, 0]
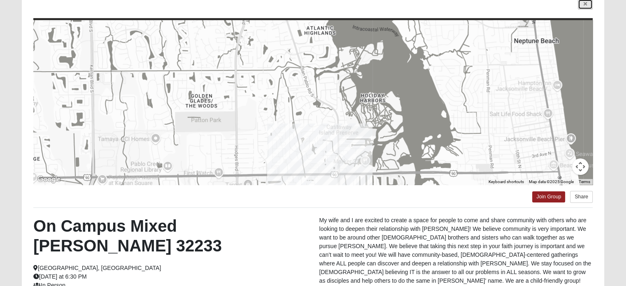
click at [584, 6] on icon at bounding box center [585, 4] width 3 height 5
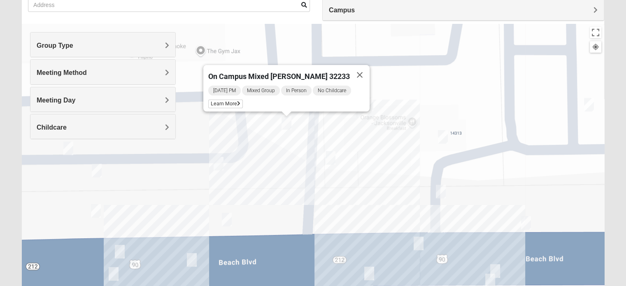
click at [189, 263] on img "On Campus Womens Jollow/Tramazzo 32250" at bounding box center [192, 260] width 16 height 20
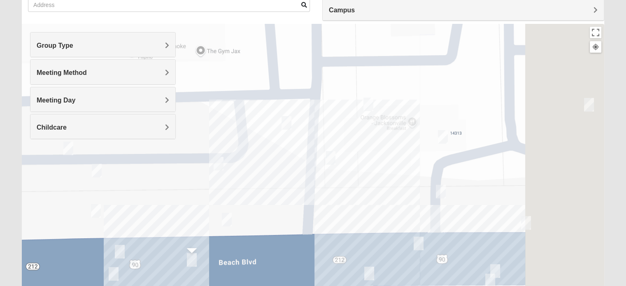
click at [189, 263] on img "On Campus Womens Jollow/Tramazzo 32250" at bounding box center [192, 260] width 16 height 20
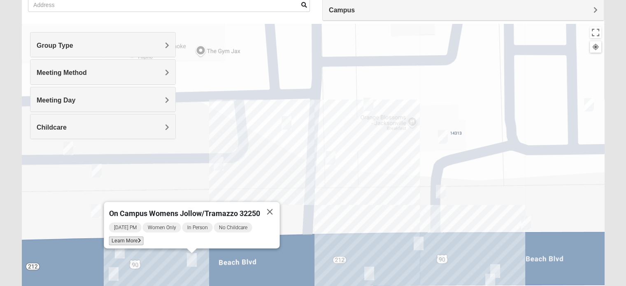
click at [129, 238] on span "Learn More" at bounding box center [126, 241] width 35 height 9
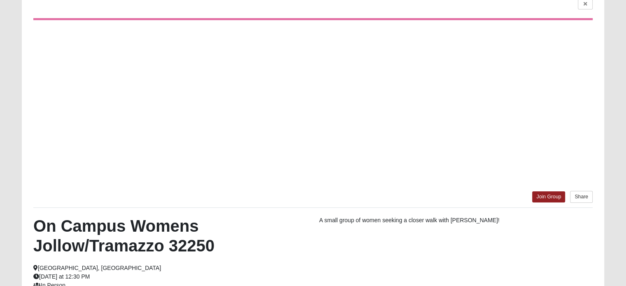
scroll to position [34, 0]
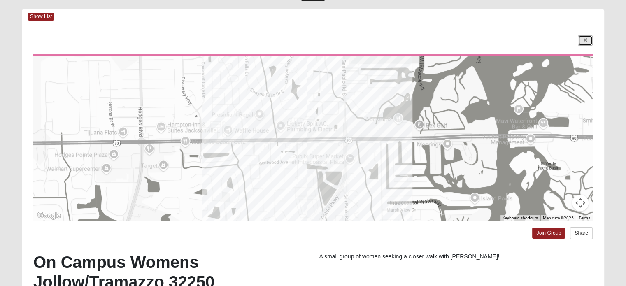
click at [585, 40] on icon at bounding box center [585, 40] width 3 height 5
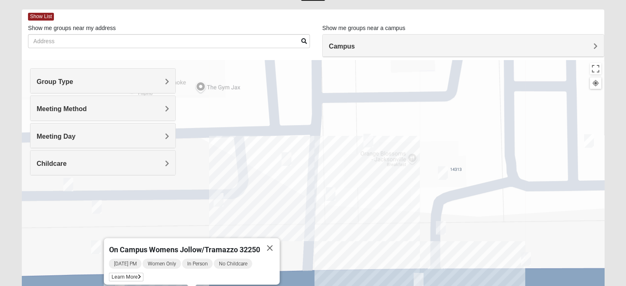
click at [331, 196] on img "On Campus Womens Smith 32250" at bounding box center [330, 194] width 16 height 20
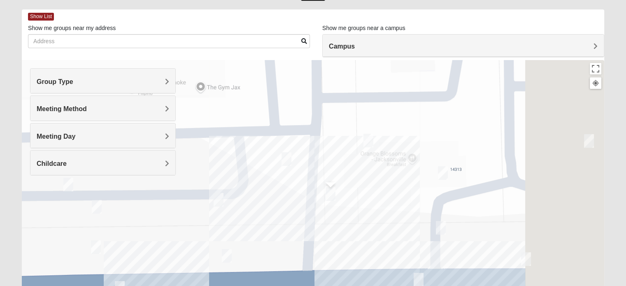
click at [331, 196] on img "On Campus Womens Smith 32250" at bounding box center [330, 194] width 16 height 20
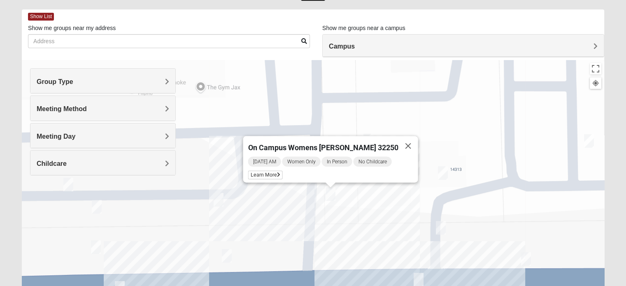
click at [227, 254] on img "Womens Wade 32250" at bounding box center [227, 256] width 16 height 20
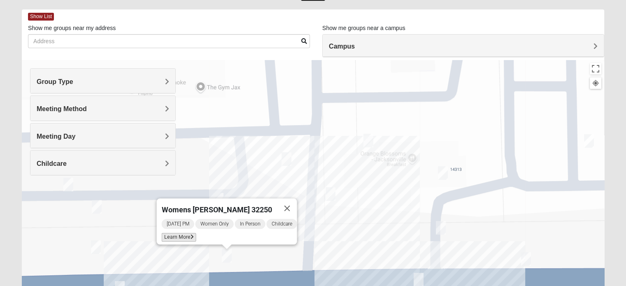
click at [184, 234] on span "Learn More" at bounding box center [178, 237] width 35 height 9
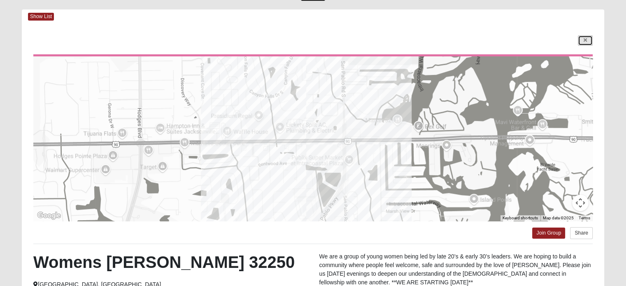
click at [585, 40] on icon at bounding box center [585, 40] width 3 height 5
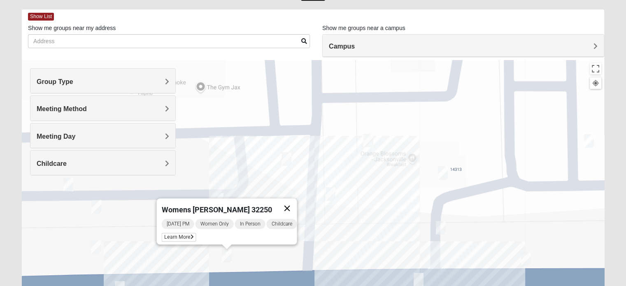
click at [290, 206] on button "Close" at bounding box center [287, 208] width 20 height 20
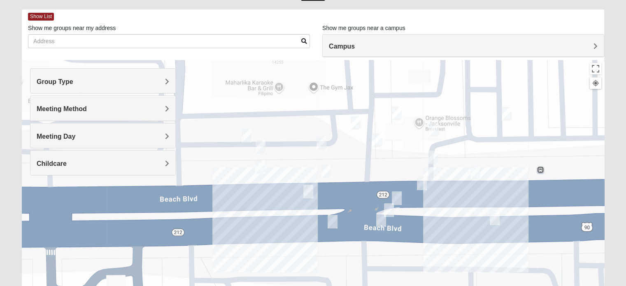
click at [457, 209] on div at bounding box center [313, 224] width 583 height 329
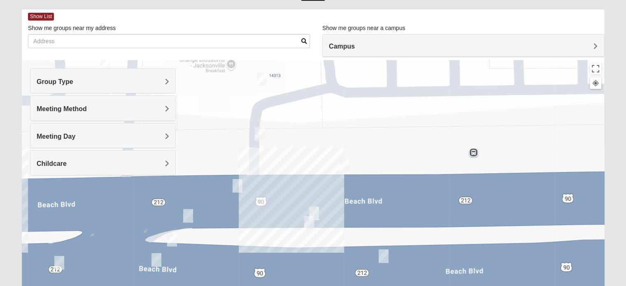
click at [315, 213] on img "On Campus Mixed Salazar 32250" at bounding box center [314, 213] width 16 height 20
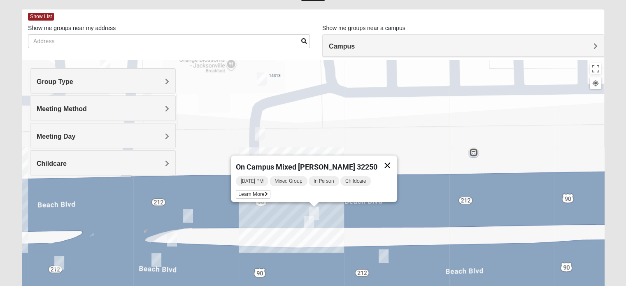
click at [380, 158] on button "Close" at bounding box center [388, 166] width 20 height 20
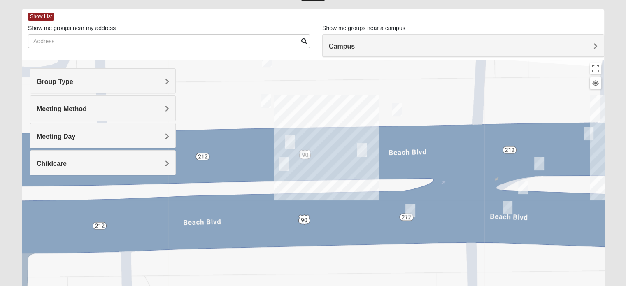
click at [290, 138] on img "On Campus Mixed Long 32250" at bounding box center [290, 142] width 16 height 20
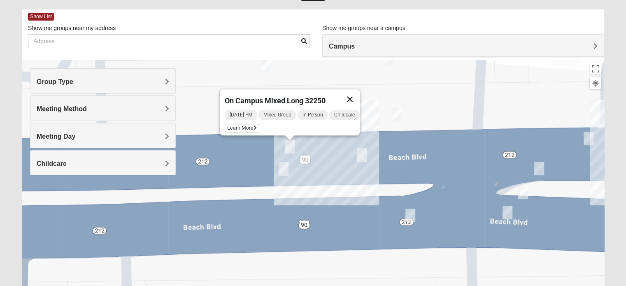
click at [354, 95] on button "Close" at bounding box center [350, 99] width 20 height 20
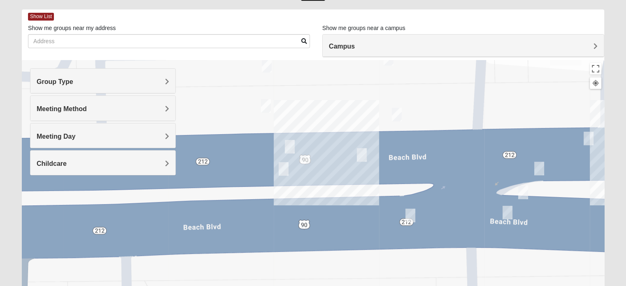
click at [413, 213] on img "On Campus Womens Manfredi 32250" at bounding box center [410, 215] width 16 height 20
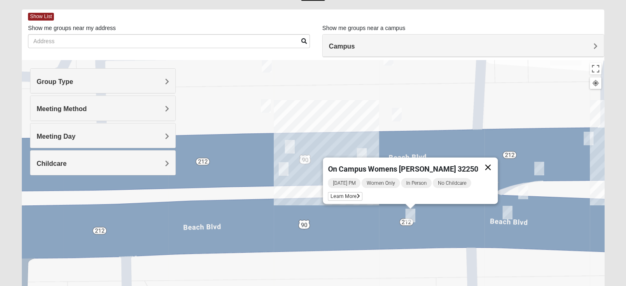
click at [478, 161] on button "Close" at bounding box center [488, 168] width 20 height 20
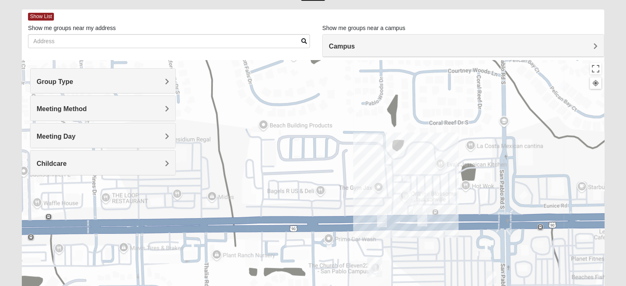
click at [374, 215] on img "On Campus Womens Manfredi 32250" at bounding box center [382, 220] width 16 height 20
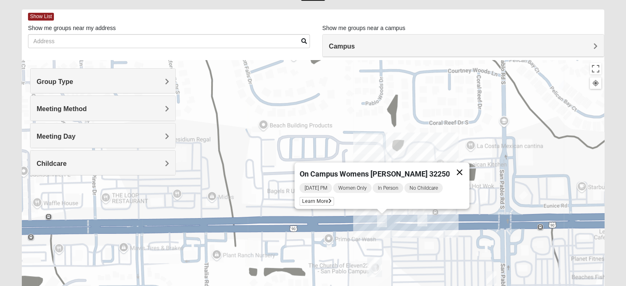
click at [455, 171] on button "Close" at bounding box center [460, 173] width 20 height 20
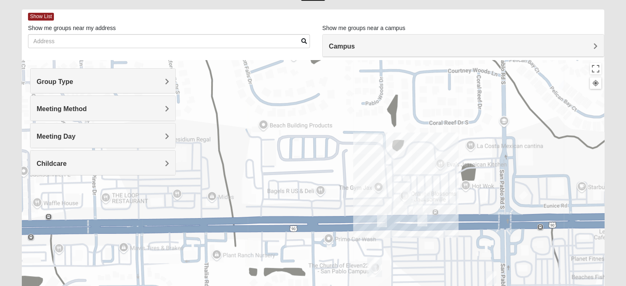
click at [364, 218] on div at bounding box center [313, 224] width 583 height 329
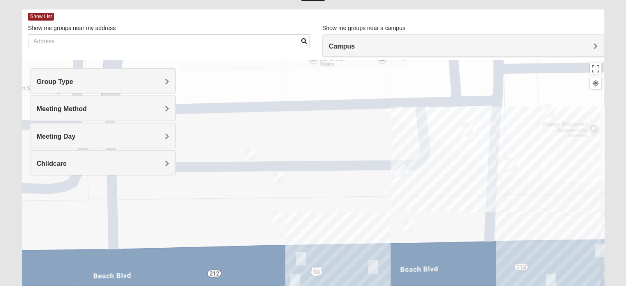
click at [471, 130] on img "On Campus Mixed Vito 32233" at bounding box center [468, 130] width 16 height 20
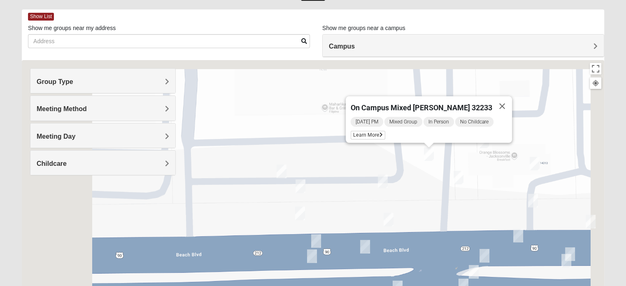
click at [501, 105] on div "To navigate, press the arrow keys. On Campus Mixed Vito 32233 Tuesday PM Mixed …" at bounding box center [313, 224] width 583 height 329
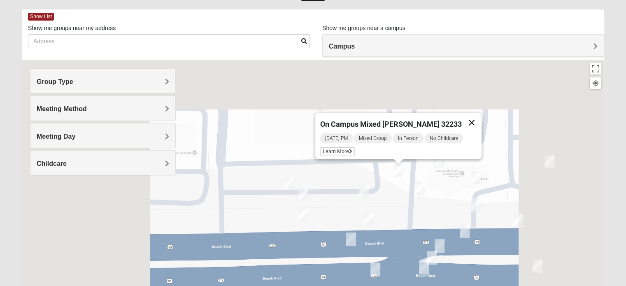
click at [468, 122] on button "Close" at bounding box center [472, 123] width 20 height 20
